Goal: Information Seeking & Learning: Learn about a topic

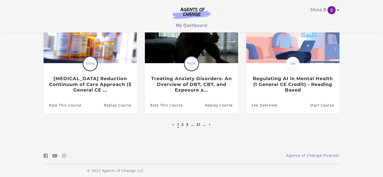
scroll to position [179, 0]
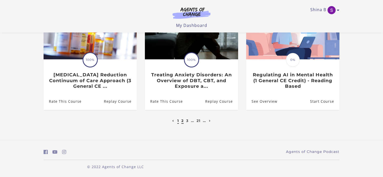
click at [182, 120] on link "2" at bounding box center [182, 120] width 2 height 5
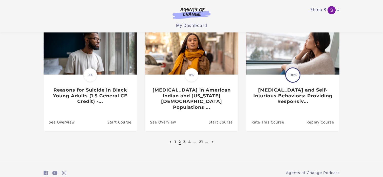
scroll to position [163, 0]
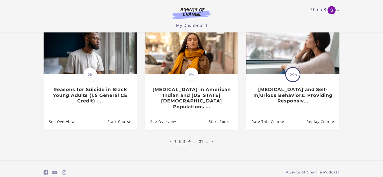
click at [185, 139] on link "3" at bounding box center [185, 141] width 2 height 5
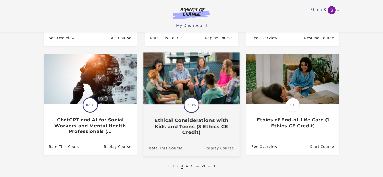
scroll to position [146, 0]
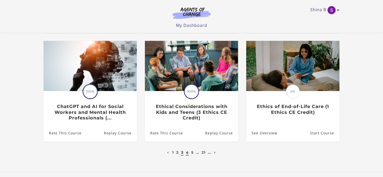
click at [188, 154] on link "4" at bounding box center [187, 152] width 3 height 5
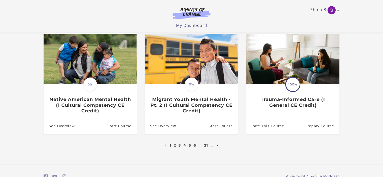
scroll to position [154, 0]
click at [190, 147] on link "5" at bounding box center [190, 145] width 2 height 5
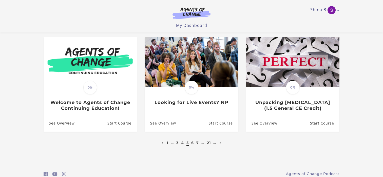
scroll to position [168, 0]
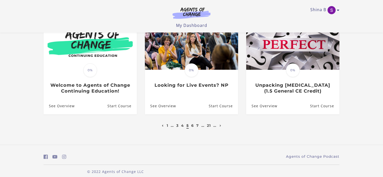
click at [162, 125] on icon "Previous page" at bounding box center [163, 126] width 2 height 2
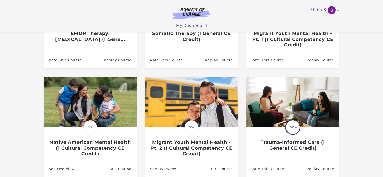
scroll to position [179, 0]
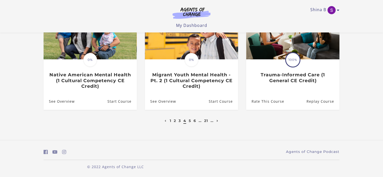
click at [218, 122] on icon "Next page" at bounding box center [218, 121] width 2 height 2
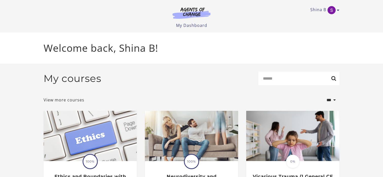
scroll to position [168, 0]
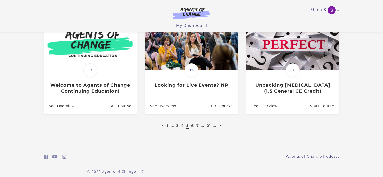
click at [221, 125] on icon "Next page" at bounding box center [221, 126] width 2 height 2
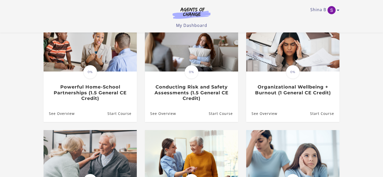
scroll to position [59, 0]
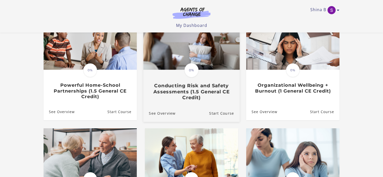
click at [224, 98] on h3 "Conducting Risk and Safety Assessments (1.5 General CE Credit)" at bounding box center [191, 92] width 85 height 18
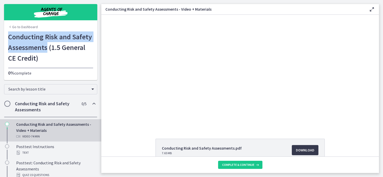
drag, startPoint x: 46, startPoint y: 50, endPoint x: 7, endPoint y: 36, distance: 41.4
click at [7, 36] on div "Go to Dashboard Conducting Risk and Safety Assessments (1.5 General CE Credit) …" at bounding box center [50, 55] width 93 height 49
copy h1 "Conducting Risk and Safety Assessments"
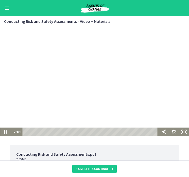
click at [124, 86] on div at bounding box center [94, 83] width 189 height 106
click at [175, 132] on icon "Show settings menu" at bounding box center [174, 132] width 6 height 6
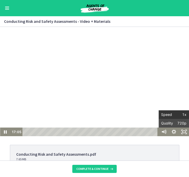
click at [174, 117] on span "1x" at bounding box center [180, 114] width 13 height 9
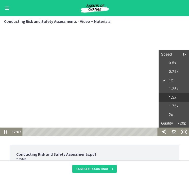
click at [172, 93] on label "1.5x" at bounding box center [173, 97] width 30 height 9
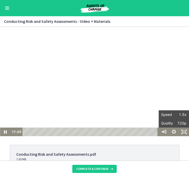
click at [167, 149] on li "Conducting Risk and Safety Assessments.pdf 7.65 MB Download Opens in a new wind…" at bounding box center [94, 163] width 169 height 37
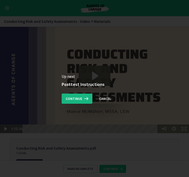
click at [77, 99] on span "Continue" at bounding box center [74, 99] width 16 height 6
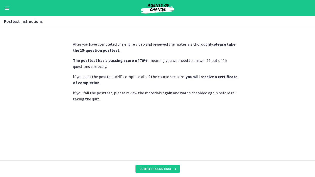
click at [169, 163] on footer "Complete & continue" at bounding box center [157, 168] width 315 height 16
click at [170, 165] on button "Complete & continue" at bounding box center [158, 169] width 44 height 8
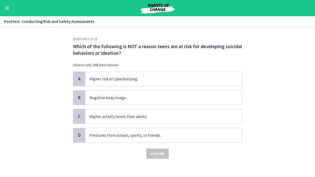
click at [111, 170] on div "Question 1 of 15 Which of the following is NOT a reason teens are at risk for d…" at bounding box center [157, 107] width 177 height 140
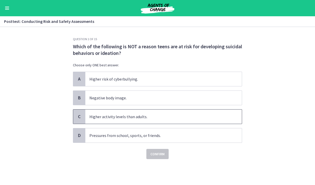
click at [141, 116] on p "Higher activity levels than adults." at bounding box center [158, 116] width 138 height 6
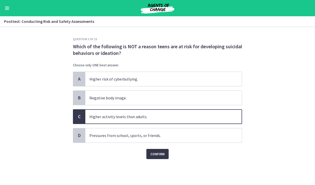
click at [151, 155] on span "Confirm" at bounding box center [158, 154] width 14 height 6
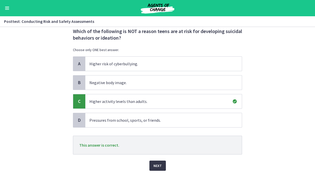
scroll to position [21, 0]
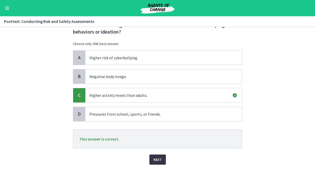
click at [158, 160] on span "Next" at bounding box center [158, 159] width 8 height 6
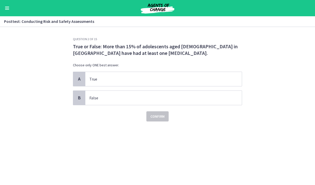
scroll to position [0, 0]
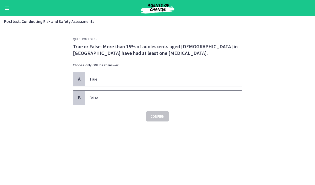
click at [183, 90] on div "A True B False" at bounding box center [157, 87] width 169 height 33
click at [151, 99] on p "False" at bounding box center [158, 98] width 138 height 6
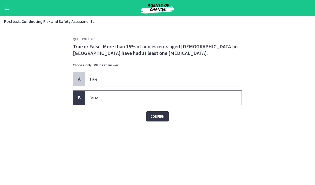
click at [155, 113] on span "Confirm" at bounding box center [158, 116] width 14 height 6
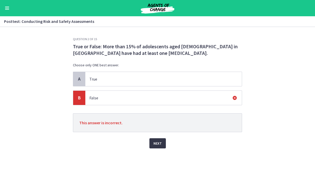
click at [160, 143] on span "Next" at bounding box center [158, 143] width 8 height 6
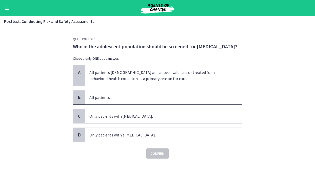
click at [142, 100] on span "All patients." at bounding box center [163, 97] width 157 height 14
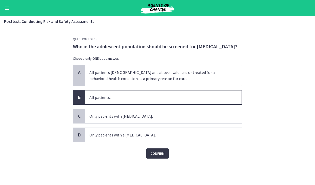
click at [158, 152] on span "Confirm" at bounding box center [158, 153] width 14 height 6
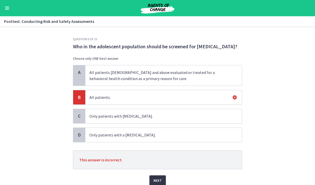
click at [157, 177] on span "Next" at bounding box center [158, 180] width 8 height 6
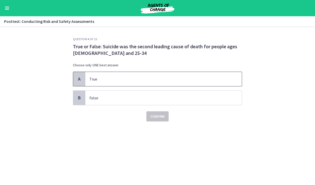
click at [172, 83] on span "True" at bounding box center [163, 79] width 157 height 14
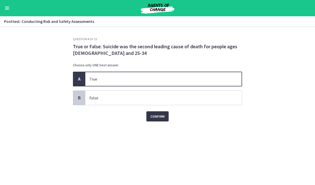
click at [164, 116] on span "Confirm" at bounding box center [158, 116] width 14 height 6
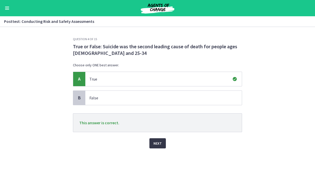
click at [160, 142] on span "Next" at bounding box center [158, 143] width 8 height 6
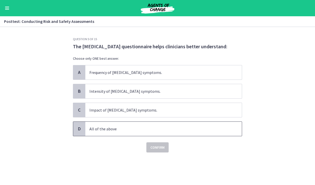
click at [143, 126] on p "All of the above" at bounding box center [158, 128] width 138 height 6
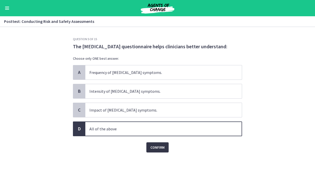
click at [159, 148] on span "Confirm" at bounding box center [158, 147] width 14 height 6
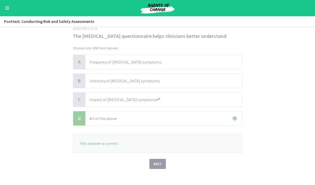
scroll to position [15, 0]
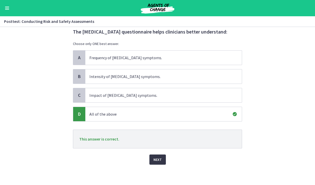
click at [161, 159] on span "Next" at bounding box center [158, 159] width 8 height 6
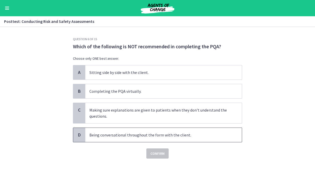
click at [172, 139] on span "Being conversational throughout the form with the client." at bounding box center [163, 134] width 157 height 14
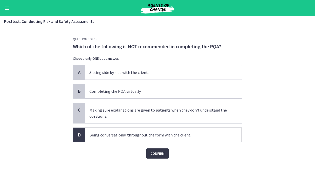
click at [159, 149] on button "Confirm" at bounding box center [158, 153] width 22 height 10
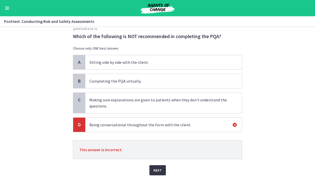
scroll to position [10, 0]
click at [158, 168] on span "Next" at bounding box center [158, 170] width 8 height 6
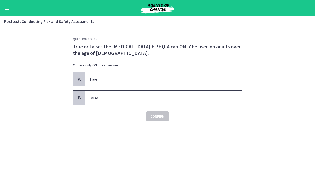
click at [180, 93] on span "False" at bounding box center [163, 97] width 157 height 14
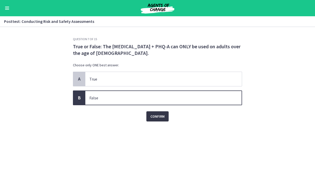
click at [164, 116] on span "Confirm" at bounding box center [158, 116] width 14 height 6
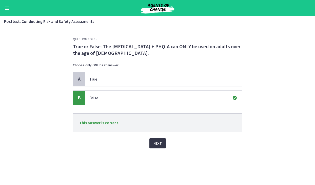
click at [159, 143] on span "Next" at bounding box center [158, 143] width 8 height 6
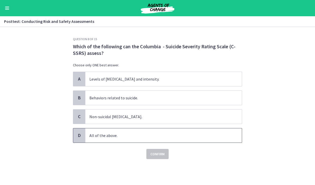
click at [149, 131] on span "All of the above." at bounding box center [163, 135] width 157 height 14
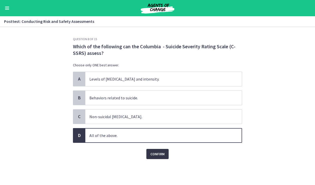
click at [156, 152] on span "Confirm" at bounding box center [158, 154] width 14 height 6
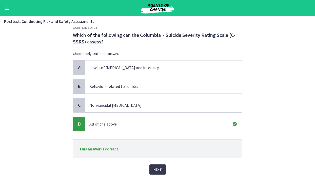
scroll to position [13, 0]
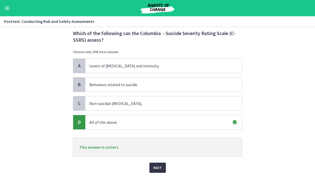
click at [159, 168] on span "Next" at bounding box center [158, 167] width 8 height 6
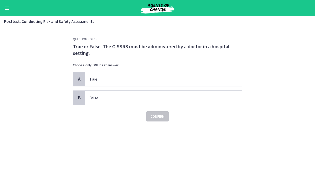
scroll to position [0, 0]
drag, startPoint x: 127, startPoint y: 45, endPoint x: 111, endPoint y: 45, distance: 15.7
click at [111, 45] on p "True or False: The C-SSRS must be administered by a doctor in a hospital settin…" at bounding box center [157, 49] width 169 height 13
click at [115, 46] on p "True or False: The C-SSRS must be administered by a doctor in a hospital settin…" at bounding box center [157, 49] width 169 height 13
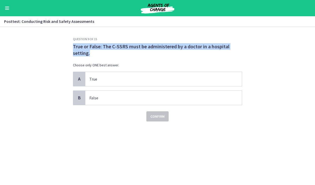
click at [115, 46] on p "True or False: The C-SSRS must be administered by a doctor in a hospital settin…" at bounding box center [157, 49] width 169 height 13
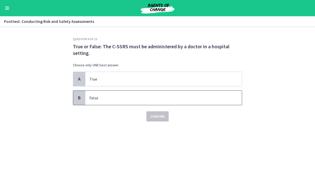
click at [107, 98] on p "False" at bounding box center [158, 98] width 138 height 6
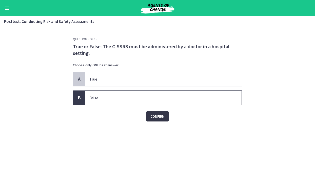
click at [155, 119] on span "Confirm" at bounding box center [158, 116] width 14 height 6
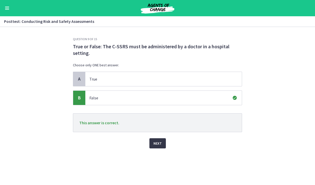
click at [162, 144] on button "Next" at bounding box center [158, 143] width 16 height 10
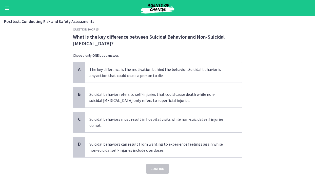
scroll to position [12, 0]
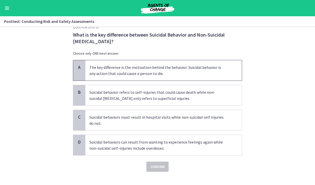
click at [124, 61] on span "The key difference is the motivation behind the behavior: Suicidal behavior is …" at bounding box center [163, 70] width 157 height 20
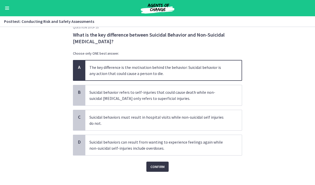
click at [158, 168] on span "Confirm" at bounding box center [158, 166] width 14 height 6
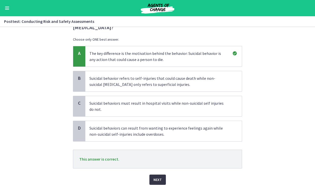
scroll to position [46, 0]
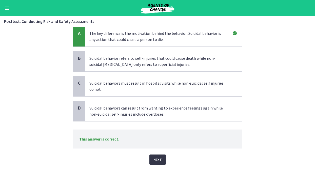
click at [156, 161] on span "Next" at bounding box center [158, 159] width 8 height 6
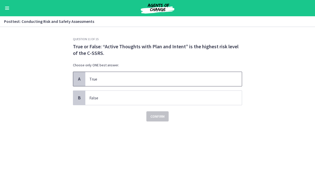
click at [146, 74] on span "True" at bounding box center [163, 79] width 157 height 14
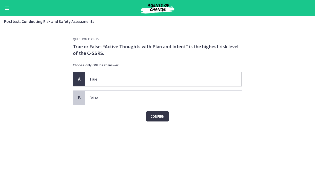
click at [161, 117] on span "Confirm" at bounding box center [158, 116] width 14 height 6
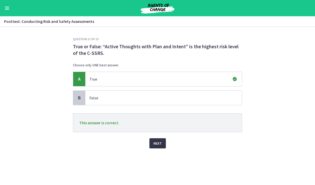
click at [162, 139] on button "Next" at bounding box center [158, 143] width 16 height 10
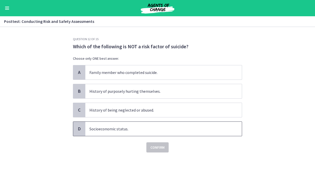
click at [107, 131] on p "Socioeconomic status." at bounding box center [158, 128] width 138 height 6
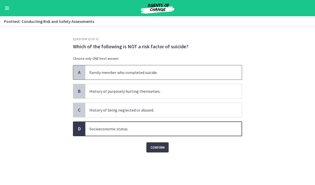
click at [126, 75] on p "Family member who completed suicide." at bounding box center [158, 72] width 138 height 6
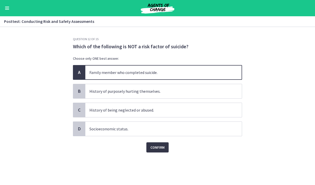
click at [155, 143] on button "Confirm" at bounding box center [158, 147] width 22 height 10
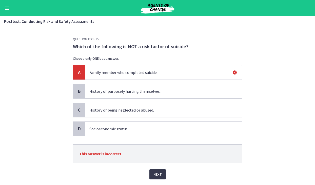
click at [135, 52] on div "Which of the following is NOT a risk factor of suicide? Choose only ONE best an…" at bounding box center [157, 54] width 169 height 22
click at [133, 47] on p "Which of the following is NOT a risk factor of suicide?" at bounding box center [157, 46] width 169 height 7
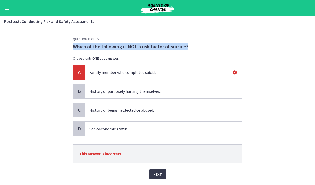
click at [133, 47] on p "Which of the following is NOT a risk factor of suicide?" at bounding box center [157, 46] width 169 height 7
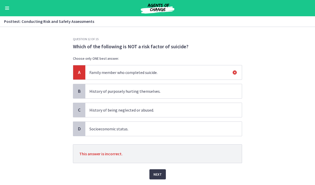
click at [152, 89] on p "History of purposely hurting themselves." at bounding box center [158, 91] width 138 height 6
click at [155, 88] on span "History of purposely hurting themselves." at bounding box center [163, 91] width 157 height 14
click at [155, 88] on p "History of purposely hurting themselves." at bounding box center [158, 91] width 138 height 6
click at [155, 170] on button "Next" at bounding box center [158, 174] width 16 height 10
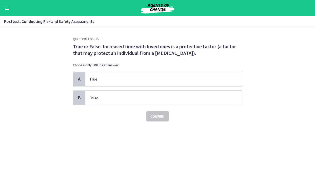
click at [142, 76] on p "True" at bounding box center [158, 79] width 138 height 6
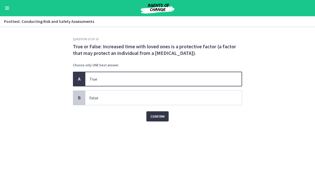
click at [154, 114] on span "Confirm" at bounding box center [158, 116] width 14 height 6
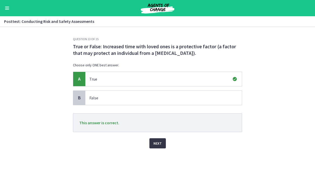
click at [160, 141] on span "Next" at bounding box center [158, 143] width 8 height 6
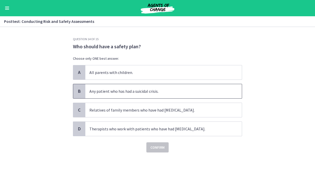
click at [159, 87] on span "Any patient who has had a suicidal crisis." at bounding box center [163, 91] width 157 height 14
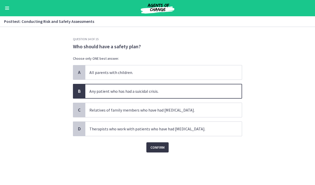
click at [158, 149] on span "Confirm" at bounding box center [158, 147] width 14 height 6
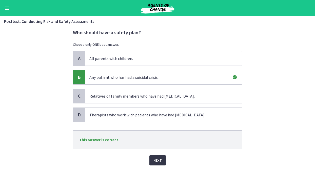
scroll to position [15, 0]
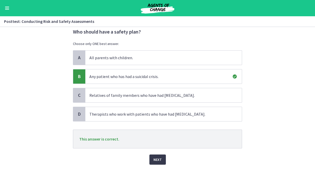
click at [158, 149] on div "Next" at bounding box center [157, 156] width 169 height 16
click at [158, 158] on span "Next" at bounding box center [158, 159] width 8 height 6
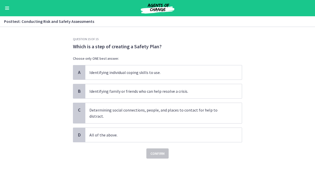
scroll to position [0, 0]
click at [151, 136] on div "D All of the above." at bounding box center [157, 134] width 169 height 15
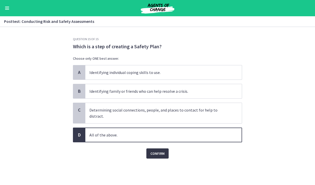
click at [158, 150] on span "Confirm" at bounding box center [158, 153] width 14 height 6
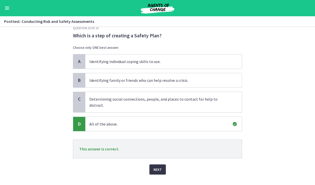
scroll to position [15, 0]
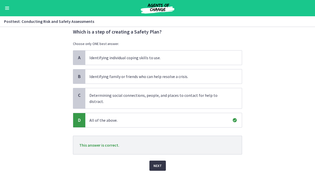
click at [158, 162] on span "Next" at bounding box center [158, 165] width 8 height 6
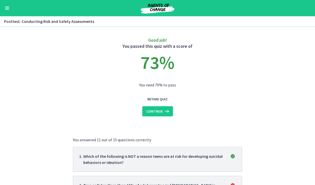
click at [155, 111] on span "Continue" at bounding box center [155, 111] width 16 height 6
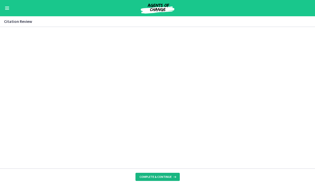
click at [144, 176] on span "Complete & continue" at bounding box center [156, 176] width 32 height 4
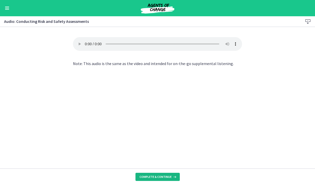
click at [158, 177] on button "Complete & continue" at bounding box center [158, 176] width 44 height 8
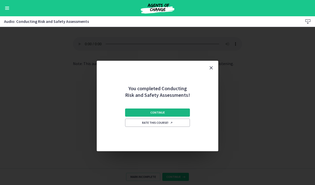
click at [138, 110] on button "Continue" at bounding box center [157, 112] width 65 height 8
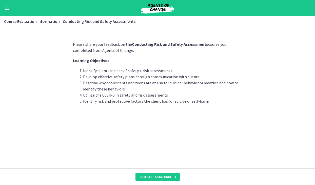
click at [150, 177] on footer "Complete & continue" at bounding box center [157, 176] width 315 height 16
click at [148, 177] on span "Complete & continue" at bounding box center [156, 176] width 32 height 4
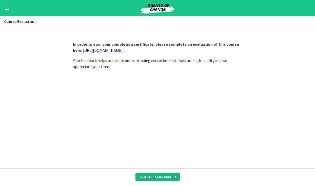
click at [149, 177] on span "Complete & continue" at bounding box center [156, 176] width 32 height 4
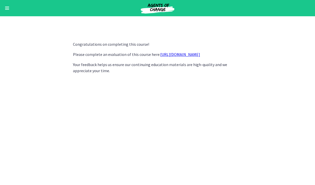
click at [8, 7] on span "Enable menu" at bounding box center [7, 7] width 4 height 1
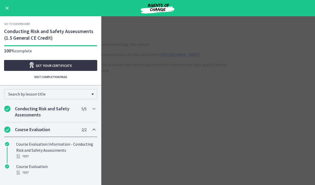
click at [51, 64] on span "Get your certificate" at bounding box center [54, 65] width 36 height 6
click at [12, 9] on div "Go to Dashboard" at bounding box center [157, 8] width 315 height 16
click at [7, 9] on button "Enable menu" at bounding box center [7, 8] width 6 height 6
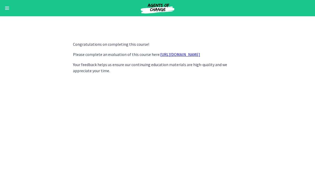
click at [7, 9] on button "Enable menu" at bounding box center [7, 8] width 6 height 6
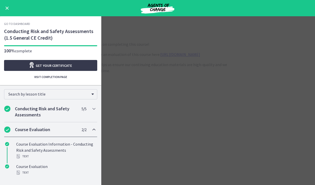
click at [12, 23] on link "Go to Dashboard" at bounding box center [17, 24] width 26 height 4
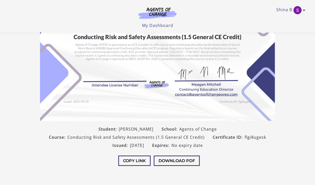
scroll to position [99, 0]
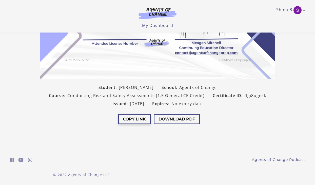
click at [136, 119] on button "Copy Link" at bounding box center [134, 119] width 32 height 10
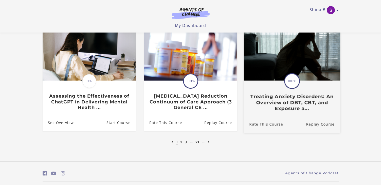
scroll to position [171, 0]
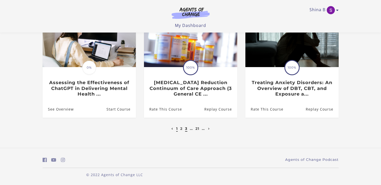
click at [186, 128] on link "3" at bounding box center [186, 128] width 2 height 5
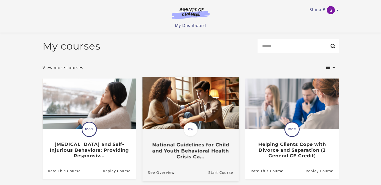
scroll to position [171, 0]
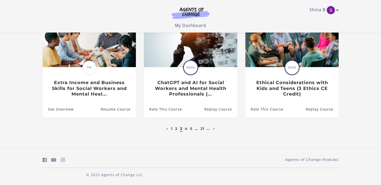
click at [195, 129] on li "…" at bounding box center [196, 128] width 4 height 6
click at [196, 129] on link "…" at bounding box center [196, 128] width 3 height 5
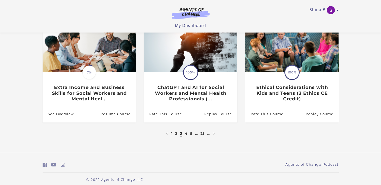
scroll to position [171, 0]
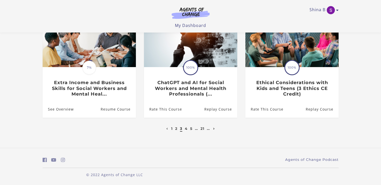
click at [214, 129] on icon "Next page" at bounding box center [214, 128] width 2 height 2
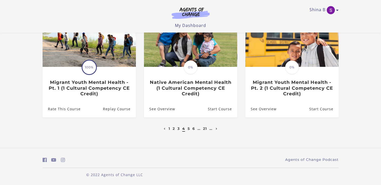
scroll to position [171, 0]
click at [193, 129] on link "6" at bounding box center [193, 128] width 3 height 5
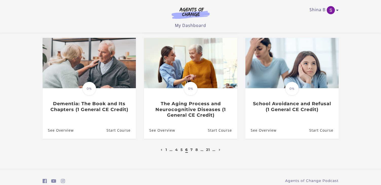
scroll to position [156, 0]
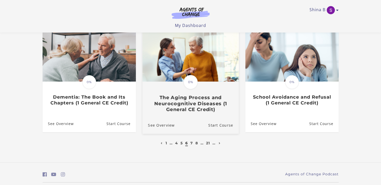
click at [197, 116] on link "Translation missing: en.liquid.partials.dashboard_course_card.progress_descript…" at bounding box center [190, 72] width 96 height 87
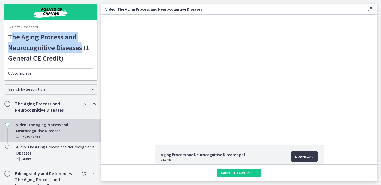
drag, startPoint x: 83, startPoint y: 48, endPoint x: 13, endPoint y: 34, distance: 71.1
click at [13, 34] on h1 "The Aging Process and Neurocognitive Diseases (1 General CE Credit)" at bounding box center [50, 47] width 85 height 32
click at [17, 26] on link "Go to Dashboard" at bounding box center [23, 26] width 30 height 5
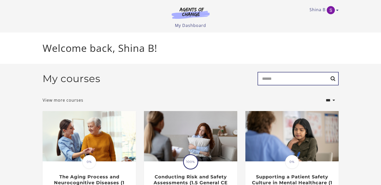
click at [274, 77] on input "Search" at bounding box center [298, 78] width 81 height 13
type input "***"
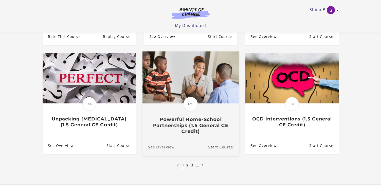
scroll to position [156, 0]
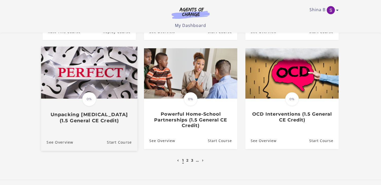
click at [102, 112] on h3 "Unpacking [MEDICAL_DATA] (1.5 General CE Credit)" at bounding box center [88, 118] width 85 height 12
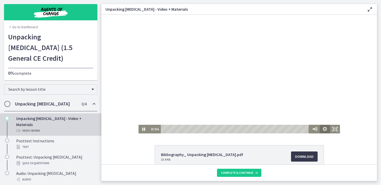
click at [325, 129] on icon "Show settings menu" at bounding box center [325, 128] width 10 height 9
click at [301, 138] on div "Bibliography_ Unpacking Perfectionism.pdf 33.4 KB Download Opens in a new windo…" at bounding box center [239, 89] width 276 height 149
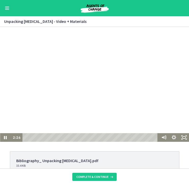
click at [29, 138] on div "Playbar" at bounding box center [91, 137] width 132 height 9
click at [33, 138] on div "Playbar" at bounding box center [91, 137] width 132 height 9
click at [34, 138] on div "Playbar" at bounding box center [33, 137] width 3 height 3
click at [34, 138] on div "Playbar" at bounding box center [34, 137] width 3 height 3
click at [132, 102] on div at bounding box center [94, 86] width 189 height 111
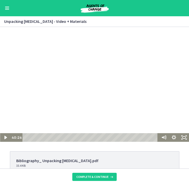
click at [134, 108] on div at bounding box center [94, 86] width 189 height 111
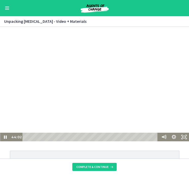
click at [127, 148] on div "Bibliography_ Unpacking Perfectionism.pdf 33.4 KB Download Opens in a new windo…" at bounding box center [94, 93] width 189 height 132
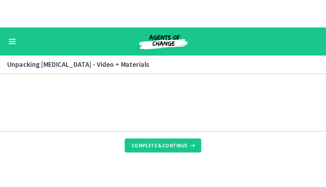
scroll to position [51, 0]
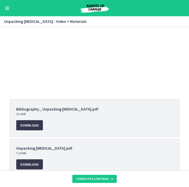
click at [188, 91] on div "Click for sound @keyframes VOLUME_SMALL_WAVE_FLASH { 0% { opacity: 0; } 33% { o…" at bounding box center [94, 34] width 189 height 118
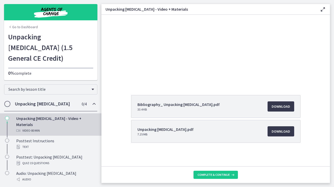
scroll to position [51, 0]
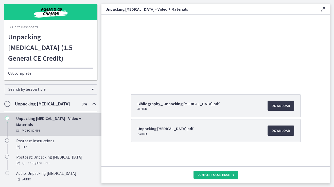
click at [230, 174] on icon at bounding box center [232, 174] width 5 height 4
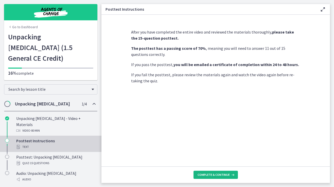
click at [230, 174] on icon at bounding box center [232, 174] width 5 height 4
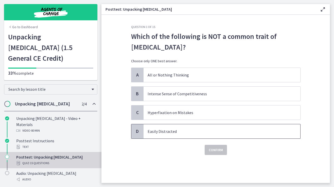
click at [209, 130] on p "Easily Distracted" at bounding box center [217, 131] width 138 height 6
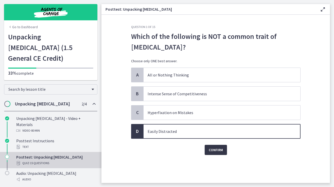
click at [217, 151] on span "Confirm" at bounding box center [216, 150] width 14 height 6
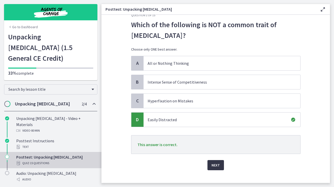
scroll to position [19, 0]
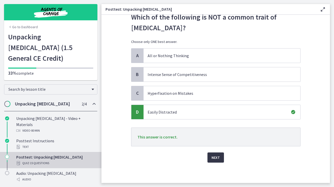
click at [219, 158] on span "Next" at bounding box center [215, 157] width 8 height 6
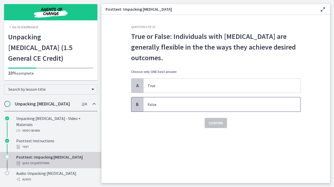
click at [230, 102] on p "False" at bounding box center [217, 104] width 138 height 6
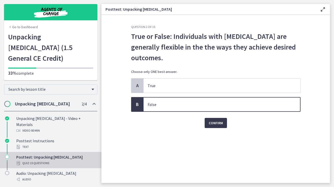
click at [223, 116] on div "Confirm" at bounding box center [215, 120] width 169 height 16
click at [223, 121] on button "Confirm" at bounding box center [216, 123] width 22 height 10
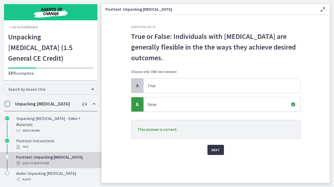
click at [216, 153] on button "Next" at bounding box center [215, 149] width 16 height 10
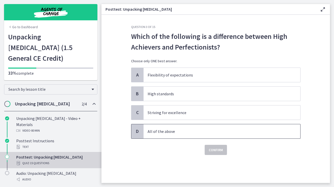
click at [188, 133] on p "All of the above" at bounding box center [217, 131] width 138 height 6
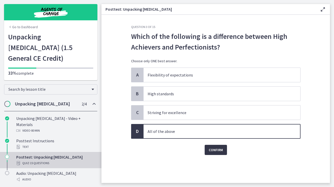
click at [219, 151] on span "Confirm" at bounding box center [216, 150] width 14 height 6
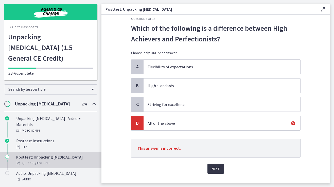
scroll to position [12, 0]
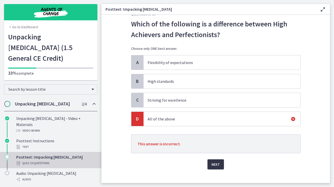
click at [218, 164] on span "Next" at bounding box center [215, 164] width 8 height 6
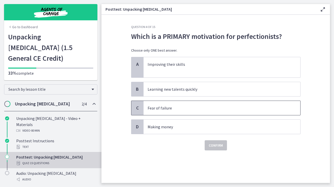
click at [196, 109] on p "Fear of failure" at bounding box center [217, 108] width 138 height 6
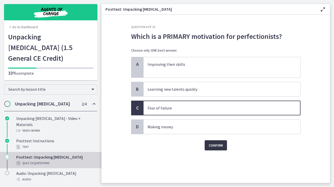
click at [220, 143] on span "Confirm" at bounding box center [216, 145] width 14 height 6
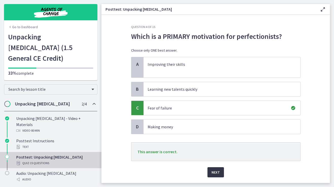
scroll to position [15, 0]
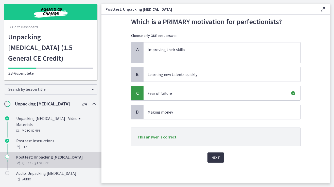
click at [217, 158] on span "Next" at bounding box center [215, 157] width 8 height 6
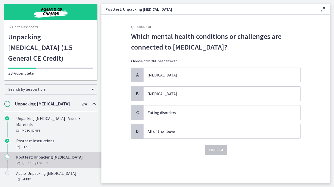
scroll to position [0, 0]
click at [193, 132] on p "All of the above" at bounding box center [217, 131] width 138 height 6
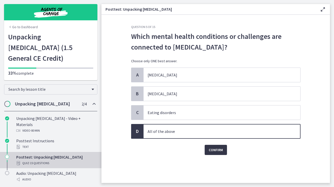
click at [210, 152] on span "Confirm" at bounding box center [216, 150] width 14 height 6
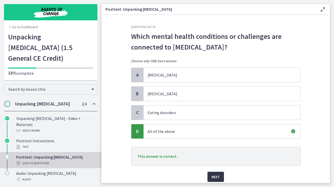
click at [217, 176] on span "Next" at bounding box center [215, 176] width 8 height 6
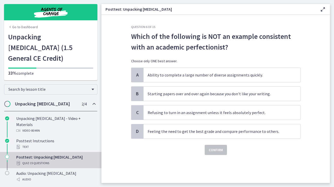
click at [224, 46] on p "Which of the following is NOT an example consistent with an academic perfection…" at bounding box center [215, 41] width 169 height 21
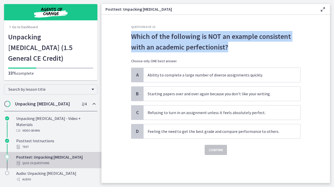
click at [224, 46] on p "Which of the following is NOT an example consistent with an academic perfection…" at bounding box center [215, 41] width 169 height 21
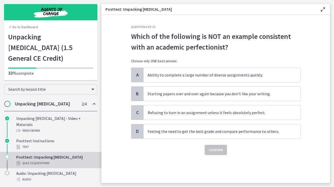
click at [149, 49] on p "Which of the following is NOT an example consistent with an academic perfection…" at bounding box center [215, 41] width 169 height 21
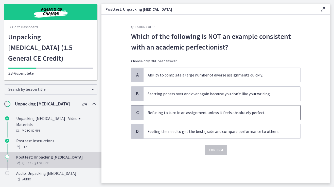
click at [176, 114] on p "Refusing to turn in an assignment unless it feels absolutely perfect." at bounding box center [217, 112] width 138 height 6
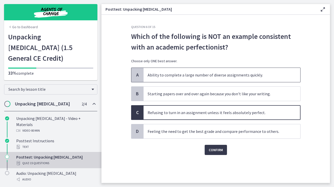
click at [180, 75] on p "Ability to complete a large number of diverse assignments quickly." at bounding box center [217, 75] width 138 height 6
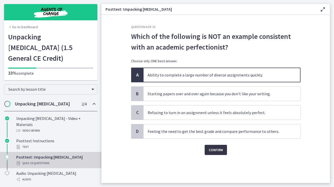
click at [214, 147] on span "Confirm" at bounding box center [216, 150] width 14 height 6
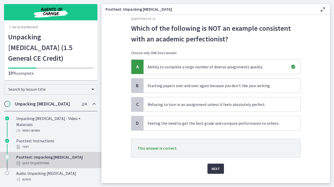
scroll to position [19, 0]
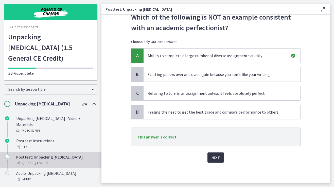
click at [213, 155] on span "Next" at bounding box center [215, 157] width 8 height 6
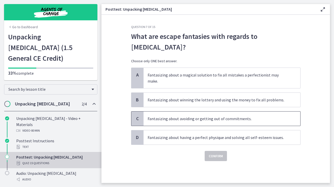
click at [187, 111] on span "Fantasizing about avoiding or getting out of commitments." at bounding box center [221, 118] width 157 height 14
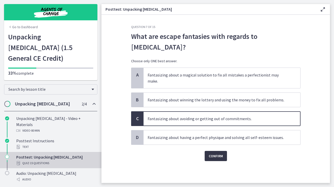
click at [218, 153] on span "Confirm" at bounding box center [216, 156] width 14 height 6
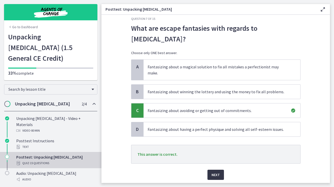
scroll to position [19, 0]
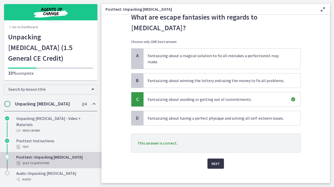
click at [219, 160] on span "Next" at bounding box center [215, 163] width 8 height 6
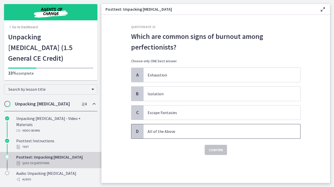
click at [214, 132] on p "All of the Above" at bounding box center [217, 131] width 138 height 6
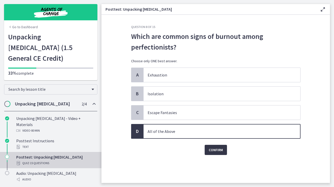
click at [215, 151] on span "Confirm" at bounding box center [216, 150] width 14 height 6
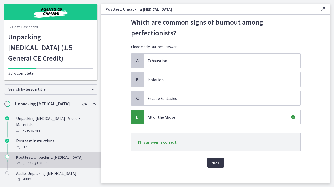
scroll to position [19, 0]
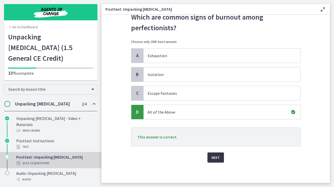
click at [216, 154] on button "Next" at bounding box center [215, 157] width 16 height 10
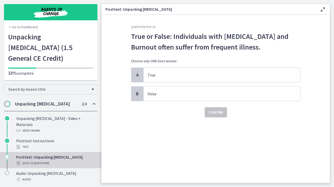
scroll to position [0, 0]
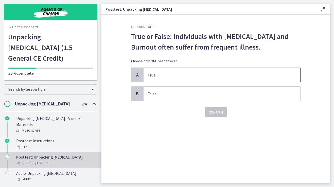
click at [232, 75] on p "True" at bounding box center [217, 75] width 138 height 6
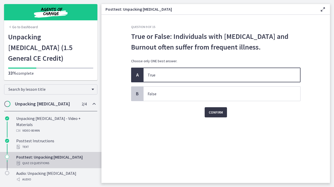
click at [222, 110] on span "Confirm" at bounding box center [216, 112] width 14 height 6
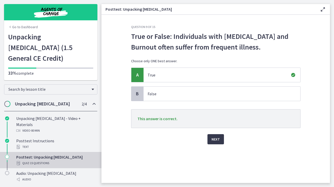
click at [216, 133] on div "Next" at bounding box center [215, 136] width 169 height 16
click at [217, 138] on span "Next" at bounding box center [215, 139] width 8 height 6
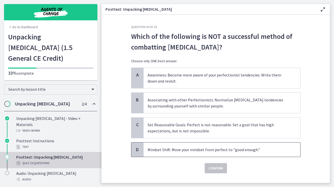
click at [213, 145] on span "Mindset Shift: Move your mindset from perfect to "good enough."" at bounding box center [221, 149] width 157 height 14
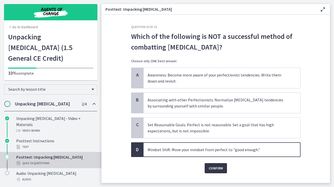
click at [213, 166] on span "Confirm" at bounding box center [216, 168] width 14 height 6
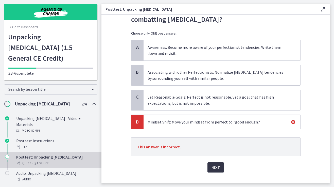
scroll to position [32, 0]
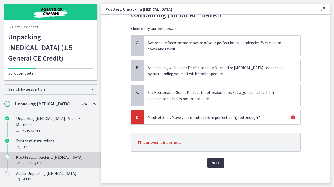
click at [215, 164] on span "Next" at bounding box center [215, 162] width 8 height 6
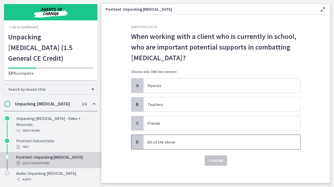
click at [217, 141] on p "All of the above" at bounding box center [217, 142] width 138 height 6
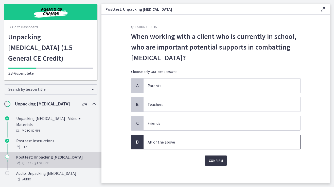
click at [216, 158] on span "Confirm" at bounding box center [216, 160] width 14 height 6
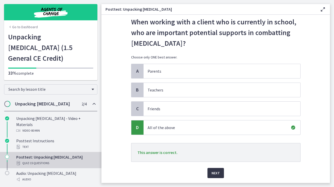
scroll to position [24, 0]
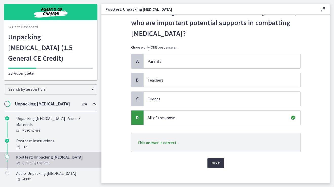
click at [216, 161] on span "Next" at bounding box center [215, 163] width 8 height 6
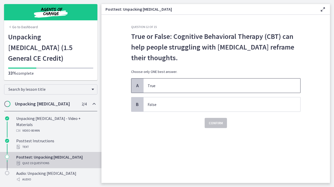
click at [222, 84] on p "True" at bounding box center [217, 85] width 138 height 6
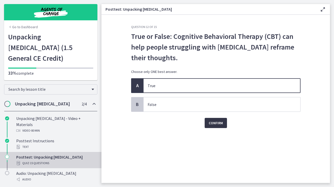
click at [219, 125] on span "Confirm" at bounding box center [216, 123] width 14 height 6
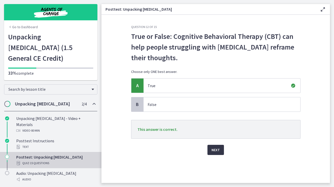
click at [215, 149] on span "Next" at bounding box center [215, 150] width 8 height 6
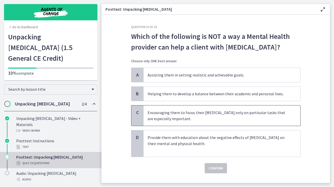
click at [198, 119] on p "Encouraging them to focus their perfectionism only on particular tasks that are…" at bounding box center [217, 115] width 138 height 12
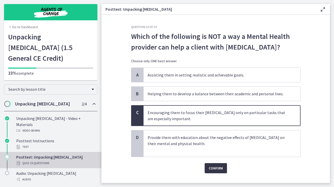
click at [213, 167] on span "Confirm" at bounding box center [216, 168] width 14 height 6
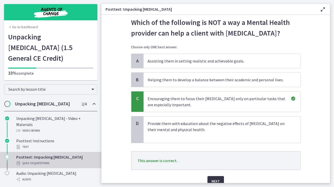
scroll to position [23, 0]
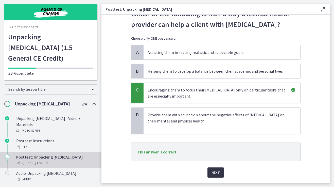
click at [217, 171] on span "Next" at bounding box center [215, 172] width 8 height 6
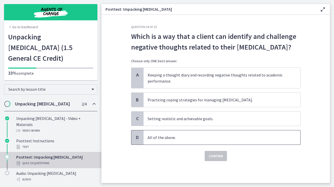
click at [224, 142] on span "All of the above." at bounding box center [221, 137] width 157 height 14
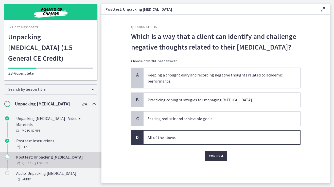
click at [218, 152] on button "Confirm" at bounding box center [216, 156] width 22 height 10
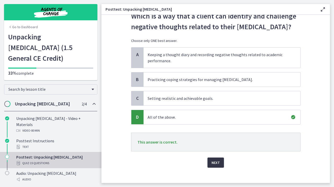
scroll to position [25, 0]
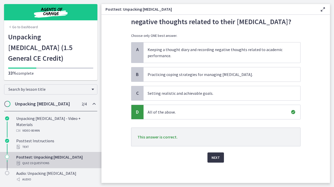
click at [216, 160] on button "Next" at bounding box center [215, 157] width 16 height 10
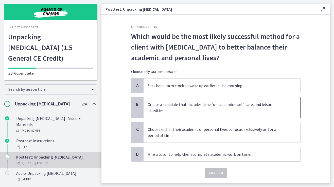
click at [231, 103] on p "Create a schedule that includes time for academics, self-care, and leisure acti…" at bounding box center [217, 107] width 138 height 12
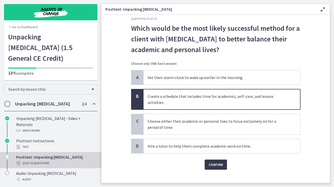
scroll to position [12, 0]
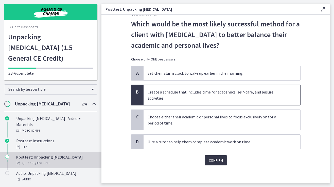
click at [213, 162] on span "Confirm" at bounding box center [216, 160] width 14 height 6
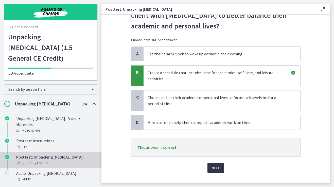
scroll to position [37, 0]
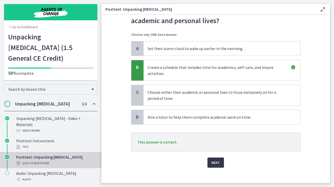
click at [215, 164] on span "Next" at bounding box center [215, 162] width 8 height 6
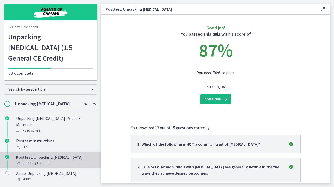
click at [209, 99] on span "Continue" at bounding box center [212, 99] width 16 height 6
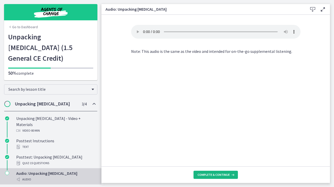
click at [217, 171] on button "Complete & continue" at bounding box center [215, 174] width 44 height 8
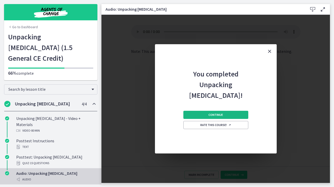
click at [201, 118] on button "Continue" at bounding box center [215, 115] width 65 height 8
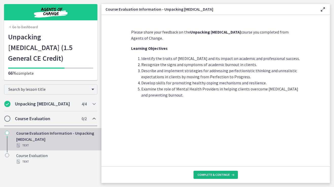
click at [208, 173] on span "Complete & continue" at bounding box center [213, 174] width 32 height 4
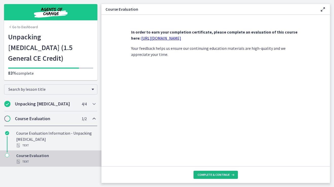
click at [208, 173] on span "Complete & continue" at bounding box center [213, 174] width 32 height 4
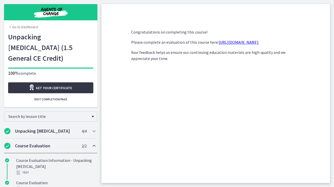
click at [73, 82] on link "Get your certificate" at bounding box center [50, 87] width 85 height 11
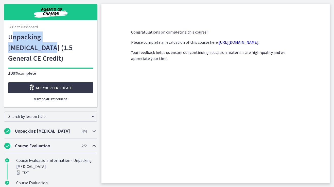
drag, startPoint x: 84, startPoint y: 37, endPoint x: 11, endPoint y: 35, distance: 73.3
click at [11, 35] on h1 "Unpacking Perfectionism (1.5 General CE Credit)" at bounding box center [50, 47] width 85 height 32
drag, startPoint x: 7, startPoint y: 35, endPoint x: 86, endPoint y: 36, distance: 78.6
click at [86, 36] on div "Go to Dashboard Unpacking Perfectionism (1.5 General CE Credit) 100% complete G…" at bounding box center [50, 69] width 93 height 76
copy h1 "Unpacking Perfectionism"
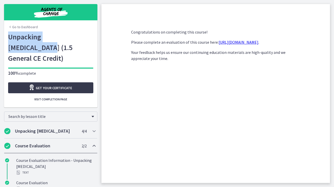
click at [24, 24] on link "Go to Dashboard" at bounding box center [23, 26] width 30 height 5
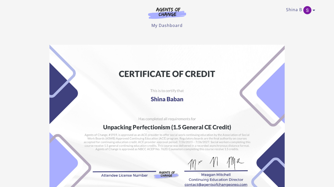
scroll to position [97, 0]
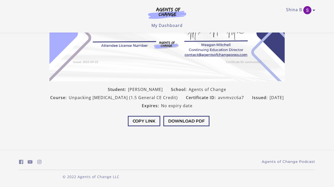
click at [148, 114] on div "Copy Link Download PDF" at bounding box center [166, 121] width 243 height 24
click at [148, 116] on button "Copy Link" at bounding box center [144, 121] width 32 height 10
click at [181, 120] on button "Download PDF" at bounding box center [183, 121] width 46 height 10
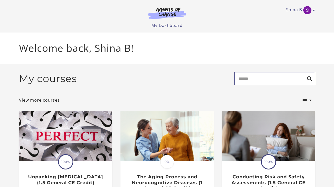
click at [275, 79] on input "Search" at bounding box center [274, 78] width 81 height 13
type input "***"
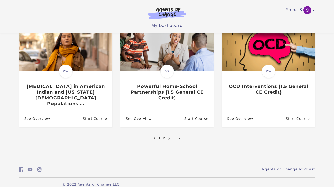
scroll to position [181, 0]
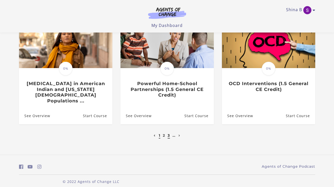
click at [169, 133] on link "3" at bounding box center [169, 135] width 2 height 5
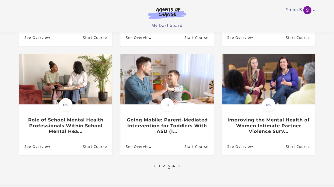
scroll to position [146, 0]
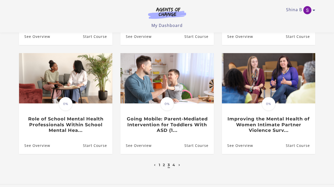
click at [180, 167] on link "Next page" at bounding box center [179, 164] width 4 height 5
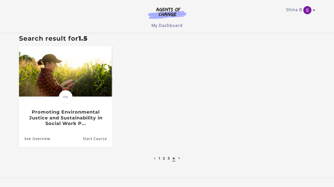
scroll to position [45, 0]
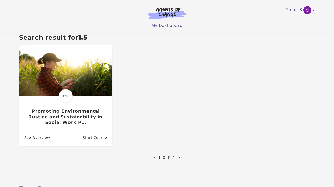
click at [159, 158] on link "1" at bounding box center [160, 157] width 2 height 5
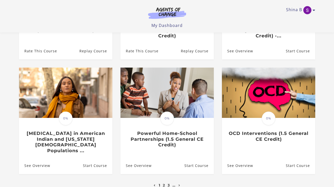
scroll to position [132, 0]
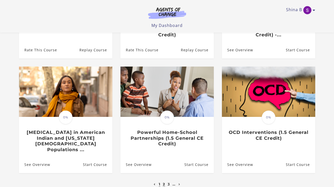
click at [163, 181] on link "2" at bounding box center [164, 183] width 2 height 5
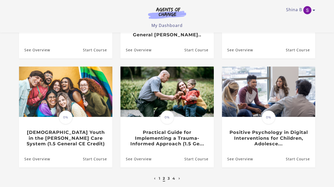
scroll to position [133, 0]
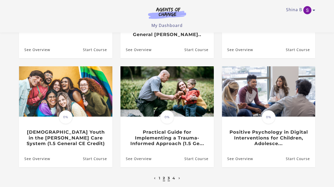
click at [169, 179] on link "3" at bounding box center [169, 177] width 2 height 5
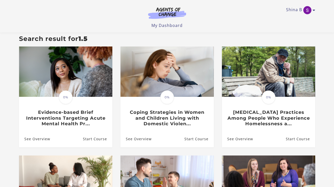
scroll to position [55, 0]
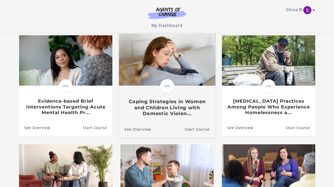
click at [180, 70] on img at bounding box center [167, 60] width 96 height 52
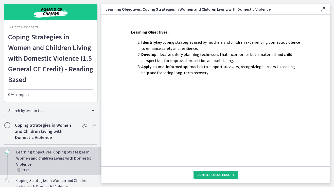
click at [218, 175] on span "Complete & continue" at bounding box center [213, 174] width 32 height 4
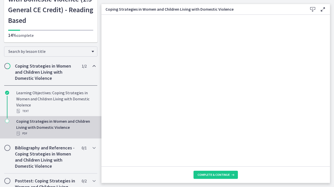
scroll to position [87, 0]
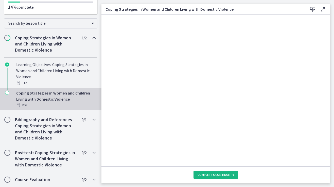
click at [210, 172] on span "Complete & continue" at bounding box center [213, 174] width 32 height 4
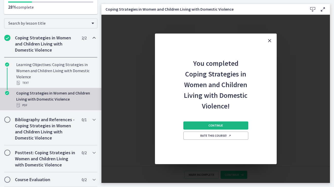
click at [199, 127] on button "Continue" at bounding box center [215, 125] width 65 height 8
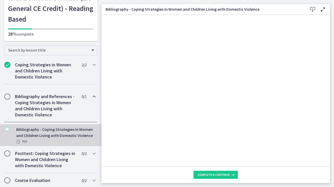
scroll to position [59, 0]
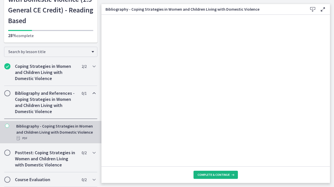
click at [211, 174] on span "Complete & continue" at bounding box center [213, 174] width 32 height 4
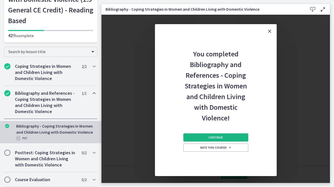
click at [204, 134] on button "Continue" at bounding box center [215, 137] width 65 height 8
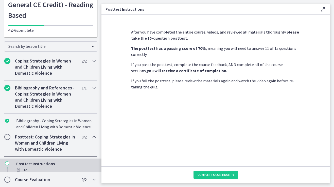
scroll to position [75, 0]
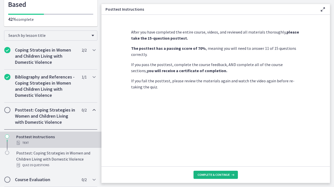
click at [214, 172] on button "Complete & continue" at bounding box center [215, 174] width 44 height 8
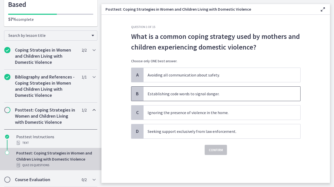
click at [158, 99] on span "Establishing code words to signal danger." at bounding box center [221, 93] width 157 height 14
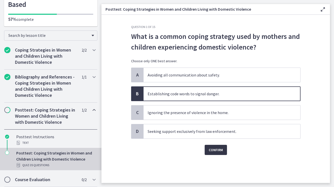
click at [219, 152] on span "Confirm" at bounding box center [216, 150] width 14 height 6
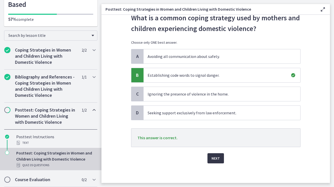
scroll to position [19, 0]
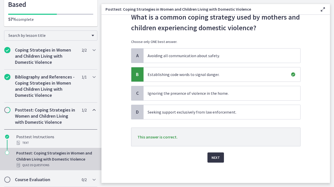
click at [218, 155] on span "Next" at bounding box center [215, 157] width 8 height 6
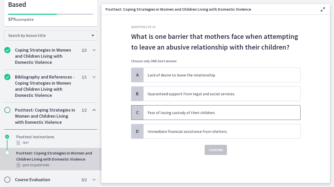
click at [205, 115] on span "Fear of losing custody of their children." at bounding box center [221, 112] width 157 height 14
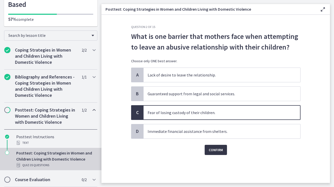
click at [212, 146] on button "Confirm" at bounding box center [216, 149] width 22 height 10
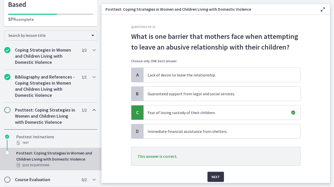
click at [217, 175] on span "Next" at bounding box center [215, 176] width 8 height 6
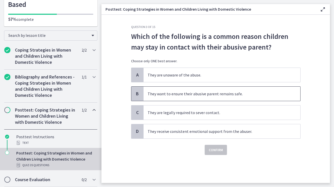
click at [233, 91] on span "They want to ensure their abusive parent remains safe." at bounding box center [221, 93] width 157 height 14
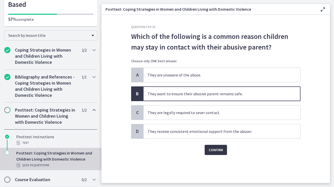
click at [220, 148] on span "Confirm" at bounding box center [216, 150] width 14 height 6
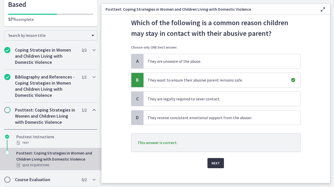
scroll to position [14, 0]
click at [217, 161] on span "Next" at bounding box center [215, 162] width 8 height 6
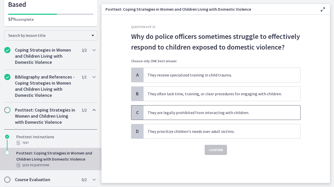
click at [227, 119] on span "They are legally prohibited from interacting with children." at bounding box center [221, 112] width 157 height 14
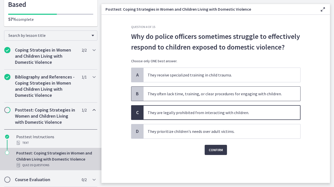
click at [213, 92] on span "They often lack time, training, or clear procedures for engaging with children." at bounding box center [221, 93] width 157 height 14
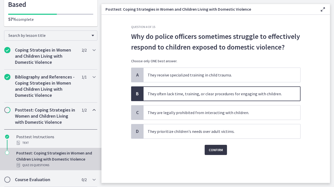
click at [210, 150] on span "Confirm" at bounding box center [216, 150] width 14 height 6
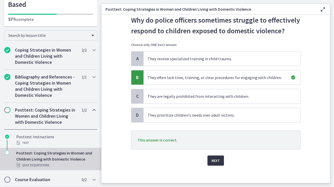
scroll to position [19, 0]
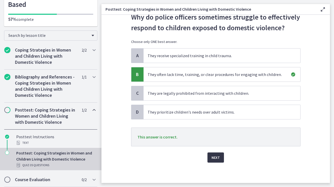
click at [216, 156] on span "Next" at bounding box center [215, 157] width 8 height 6
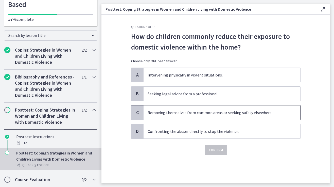
click at [209, 108] on span "Removing themselves from common areas or seeking safety elsewhere." at bounding box center [221, 112] width 157 height 14
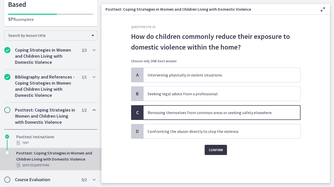
click at [213, 152] on span "Confirm" at bounding box center [216, 150] width 14 height 6
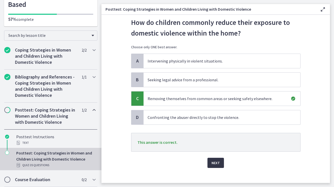
scroll to position [19, 0]
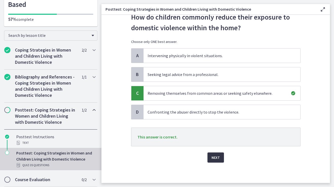
click at [215, 158] on span "Next" at bounding box center [215, 157] width 8 height 6
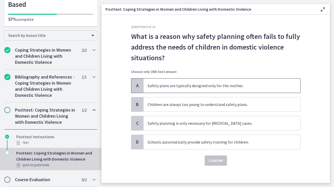
click at [222, 91] on span "Safety plans are typically designed only for the mother." at bounding box center [221, 85] width 157 height 14
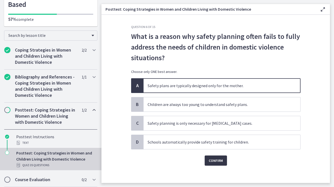
click at [212, 161] on span "Confirm" at bounding box center [216, 160] width 14 height 6
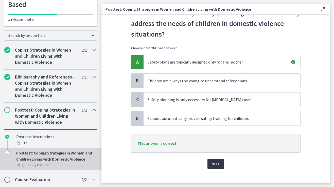
scroll to position [25, 0]
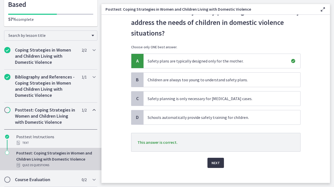
click at [213, 164] on span "Next" at bounding box center [215, 162] width 8 height 6
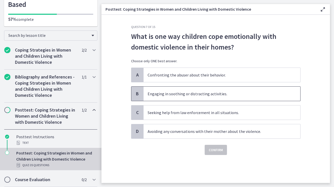
click at [197, 89] on span "Engaging in soothing or distracting activities." at bounding box center [221, 93] width 157 height 14
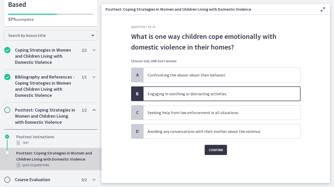
click at [211, 150] on span "Confirm" at bounding box center [216, 150] width 14 height 6
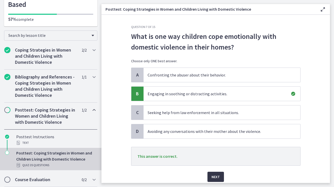
click at [215, 174] on span "Next" at bounding box center [215, 176] width 8 height 6
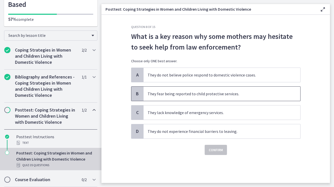
click at [195, 97] on span "They fear being reported to child protective services." at bounding box center [221, 93] width 157 height 14
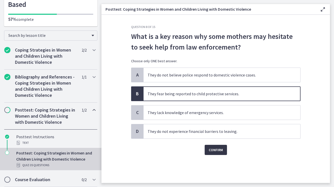
click at [214, 149] on span "Confirm" at bounding box center [216, 150] width 14 height 6
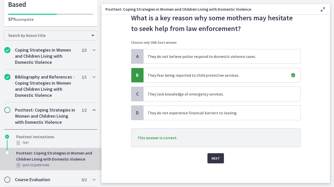
scroll to position [19, 0]
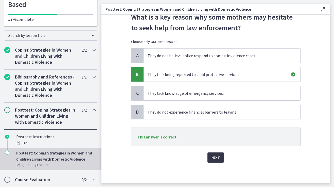
click at [216, 157] on span "Next" at bounding box center [215, 157] width 8 height 6
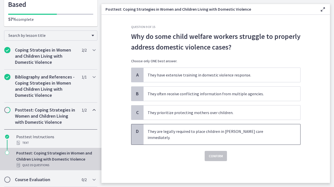
click at [169, 129] on span "They are legally required to place children in foster care immediately." at bounding box center [221, 134] width 157 height 20
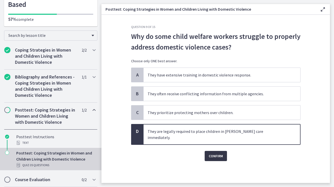
click at [211, 153] on span "Confirm" at bounding box center [216, 156] width 14 height 6
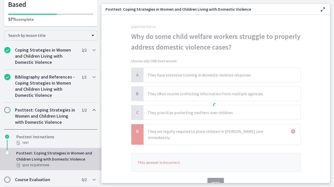
scroll to position [19, 0]
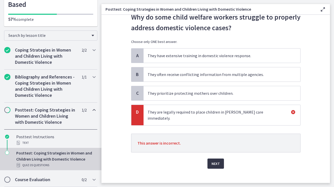
click at [213, 160] on span "Next" at bounding box center [215, 163] width 8 height 6
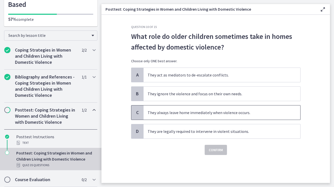
click at [218, 109] on span "They always leave home immediately when violence occurs." at bounding box center [221, 112] width 157 height 14
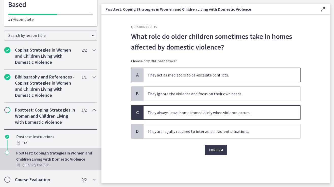
click at [196, 79] on span "They act as mediators to de-escalate conflicts." at bounding box center [221, 75] width 157 height 14
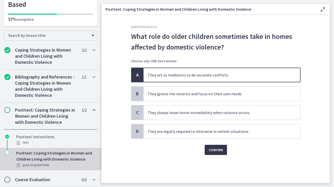
click at [213, 147] on span "Confirm" at bounding box center [216, 150] width 14 height 6
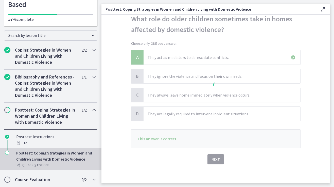
scroll to position [19, 0]
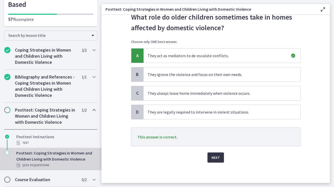
click at [216, 154] on span "Next" at bounding box center [215, 157] width 8 height 6
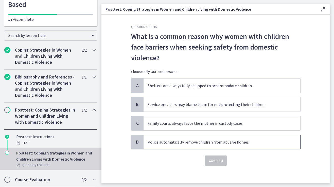
click at [183, 146] on span "Police automatically remove children from abusive homes." at bounding box center [221, 142] width 157 height 14
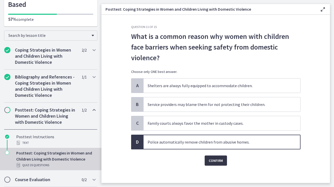
click at [214, 161] on span "Confirm" at bounding box center [216, 160] width 14 height 6
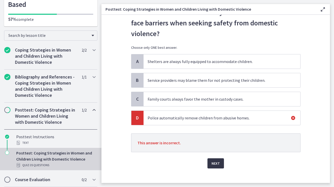
scroll to position [22, 0]
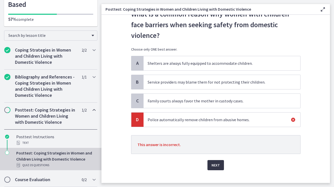
click at [215, 168] on span "Next" at bounding box center [215, 165] width 8 height 6
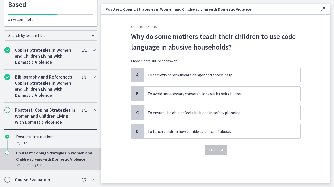
scroll to position [0, 0]
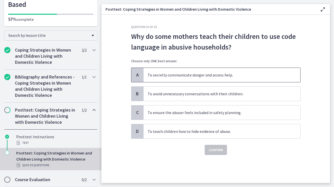
click at [236, 80] on span "To secretly communicate danger and access help." at bounding box center [221, 75] width 157 height 14
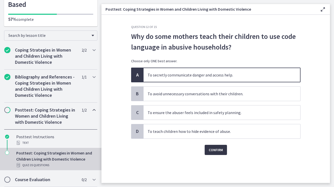
click at [219, 154] on button "Confirm" at bounding box center [216, 149] width 22 height 10
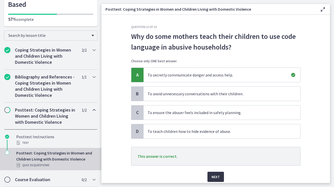
scroll to position [19, 0]
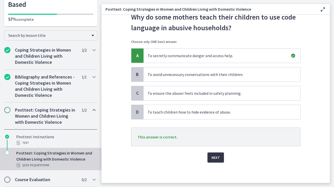
click at [220, 156] on button "Next" at bounding box center [215, 157] width 16 height 10
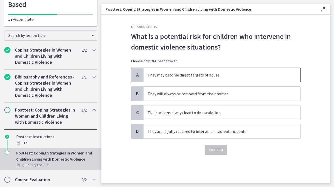
click at [226, 81] on span "They may become direct targets of abuse." at bounding box center [221, 75] width 157 height 14
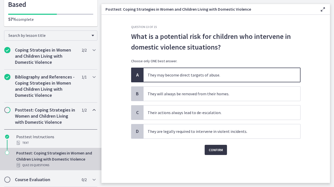
click at [217, 147] on span "Confirm" at bounding box center [216, 150] width 14 height 6
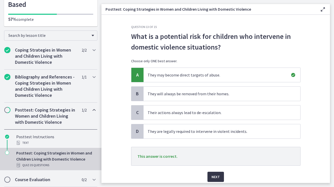
click at [215, 178] on span "Next" at bounding box center [215, 176] width 8 height 6
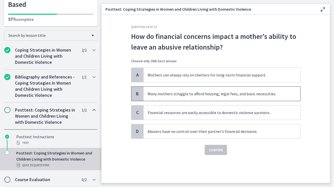
click at [225, 93] on span "Many mothers struggle to afford housing, legal fees, and basic necessities." at bounding box center [221, 93] width 157 height 14
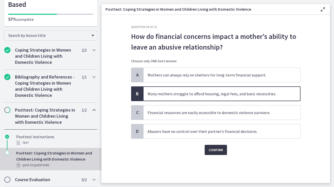
click at [218, 152] on span "Confirm" at bounding box center [216, 150] width 14 height 6
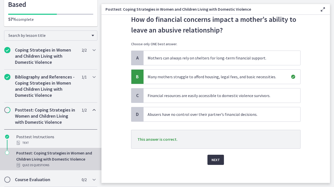
scroll to position [19, 0]
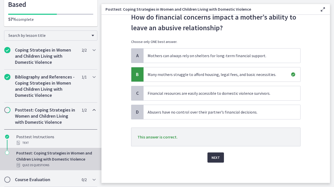
click at [218, 160] on span "Next" at bounding box center [215, 157] width 8 height 6
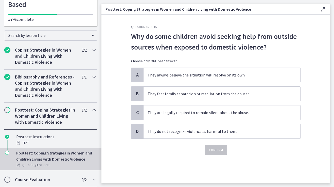
scroll to position [0, 0]
click at [203, 96] on span "They fear family separation or retaliation from the abuser." at bounding box center [221, 93] width 157 height 14
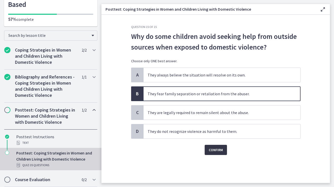
click at [215, 149] on span "Confirm" at bounding box center [216, 150] width 14 height 6
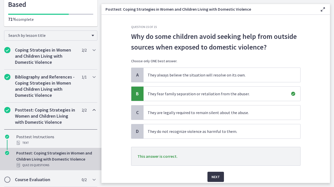
click at [216, 177] on span "Next" at bounding box center [215, 176] width 8 height 6
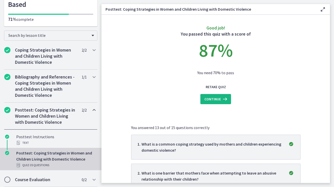
click at [221, 97] on icon at bounding box center [224, 99] width 7 height 6
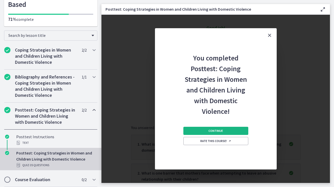
click at [220, 130] on span "Continue" at bounding box center [215, 131] width 14 height 4
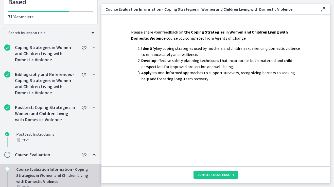
scroll to position [81, 0]
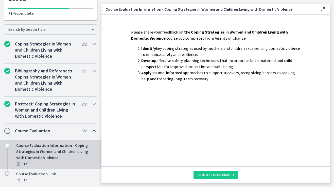
click at [214, 170] on footer "Complete & continue" at bounding box center [215, 174] width 228 height 16
click at [215, 175] on span "Complete & continue" at bounding box center [213, 174] width 32 height 4
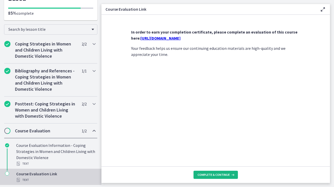
click at [210, 171] on button "Complete & continue" at bounding box center [215, 174] width 44 height 8
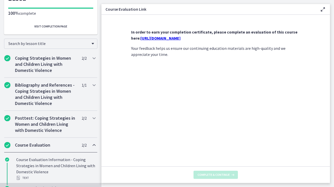
scroll to position [87, 0]
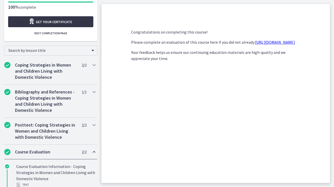
click at [77, 24] on link "Get your certificate" at bounding box center [50, 21] width 85 height 11
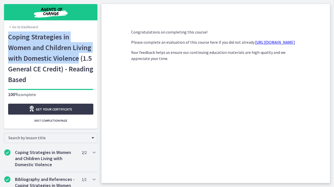
drag, startPoint x: 79, startPoint y: 59, endPoint x: 8, endPoint y: 35, distance: 74.5
click at [8, 35] on h1 "Coping Strategies in Women and Children Living with Domestic Violence (1.5 Gene…" at bounding box center [50, 57] width 85 height 53
copy h1 "Coping Strategies in Women and Children Living with Domestic Violence"
click at [19, 28] on link "Go to Dashboard" at bounding box center [23, 26] width 30 height 5
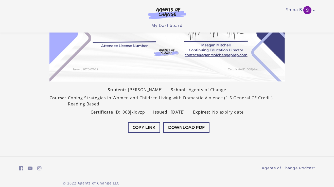
scroll to position [100, 0]
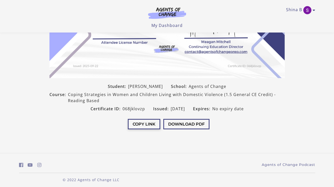
click at [147, 124] on button "Copy Link" at bounding box center [144, 124] width 32 height 10
click at [183, 126] on button "Download PDF" at bounding box center [183, 124] width 46 height 10
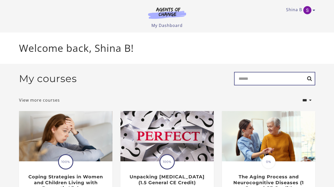
click at [245, 79] on input "Search" at bounding box center [274, 78] width 81 height 13
type input "*"
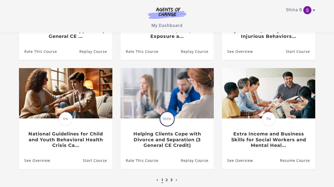
scroll to position [181, 0]
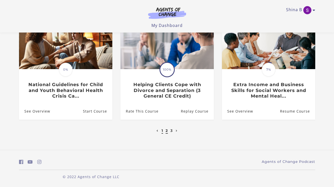
click at [167, 131] on link "2" at bounding box center [167, 130] width 2 height 5
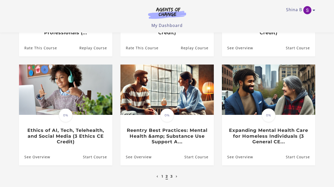
scroll to position [135, 0]
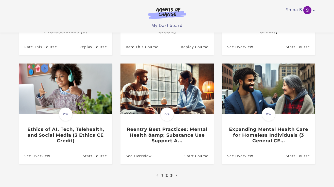
click at [171, 177] on link "3" at bounding box center [171, 175] width 2 height 5
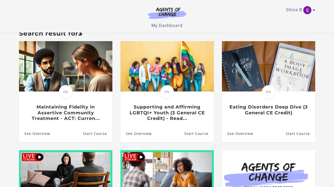
scroll to position [50, 0]
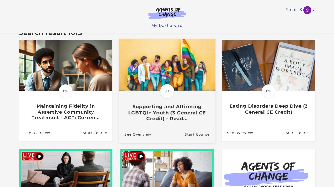
click at [166, 119] on h3 "Supporting and Affirming LGBTQI+ Youth (3 General CE Credit) - Read..." at bounding box center [166, 113] width 85 height 18
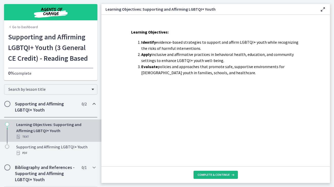
click at [223, 175] on span "Complete & continue" at bounding box center [213, 174] width 32 height 4
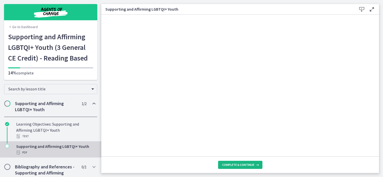
click at [251, 161] on button "Complete & continue" at bounding box center [240, 165] width 44 height 8
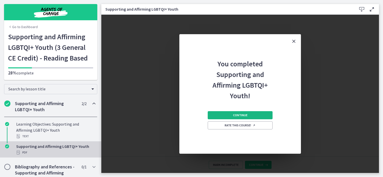
click at [241, 118] on button "Continue" at bounding box center [240, 115] width 65 height 8
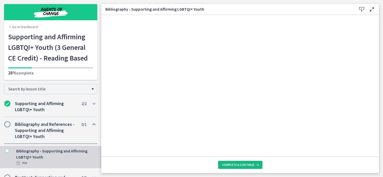
click at [244, 166] on span "Complete & continue" at bounding box center [238, 165] width 32 height 4
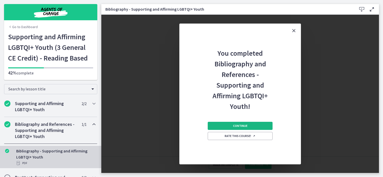
click at [242, 123] on button "Continue" at bounding box center [240, 126] width 65 height 8
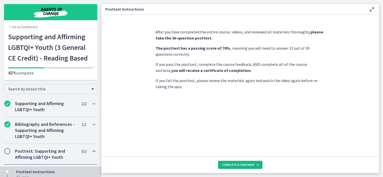
click at [242, 165] on span "Complete & continue" at bounding box center [238, 165] width 32 height 4
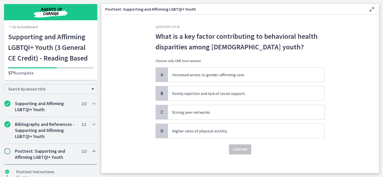
scroll to position [2, 0]
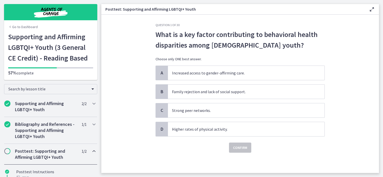
click at [234, 80] on div "A Increased access to gender-affirming care. B Family rejection and lack of soc…" at bounding box center [240, 101] width 169 height 71
click at [238, 79] on span "Increased access to gender-affirming care." at bounding box center [246, 73] width 157 height 14
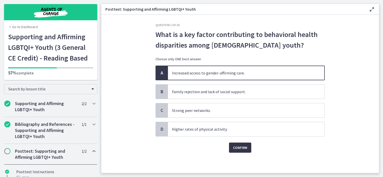
click at [238, 149] on span "Confirm" at bounding box center [240, 148] width 14 height 6
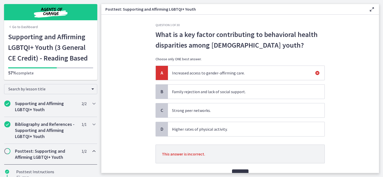
scroll to position [12, 0]
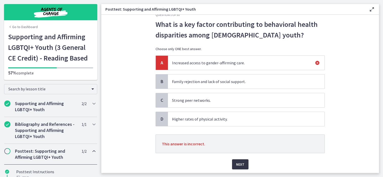
click at [239, 162] on span "Next" at bounding box center [240, 164] width 8 height 6
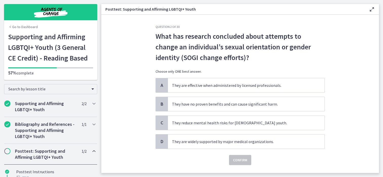
click at [220, 51] on span "What has research concluded about attempts to change an individual’s sexual ori…" at bounding box center [240, 47] width 169 height 32
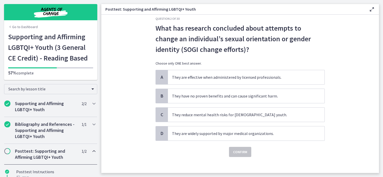
scroll to position [11, 0]
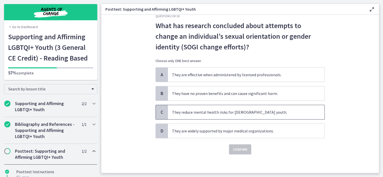
click at [214, 116] on span "They reduce mental health risks for [DEMOGRAPHIC_DATA] youth." at bounding box center [246, 112] width 157 height 14
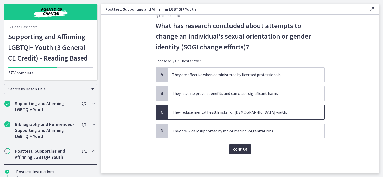
click at [238, 148] on span "Confirm" at bounding box center [240, 150] width 14 height 6
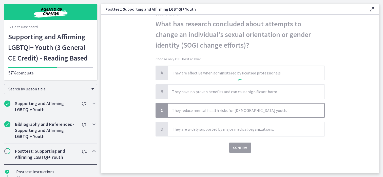
scroll to position [20, 0]
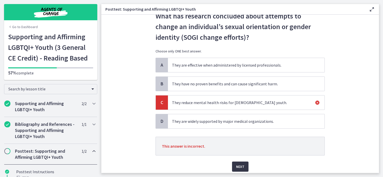
click at [239, 162] on button "Next" at bounding box center [240, 167] width 16 height 10
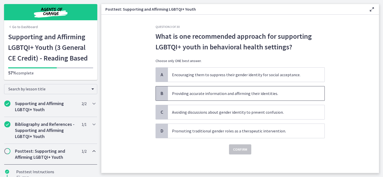
click at [224, 92] on span "Providing accurate information and affirming their identities." at bounding box center [246, 93] width 157 height 14
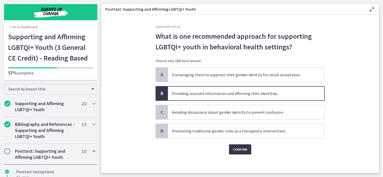
click at [237, 150] on span "Confirm" at bounding box center [240, 150] width 14 height 6
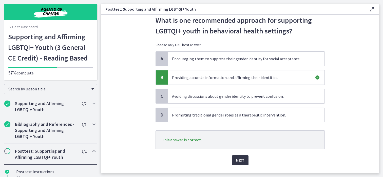
scroll to position [29, 0]
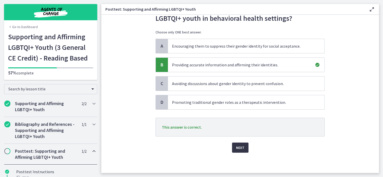
click at [237, 150] on span "Next" at bounding box center [240, 148] width 8 height 6
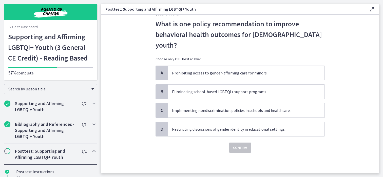
scroll to position [0, 0]
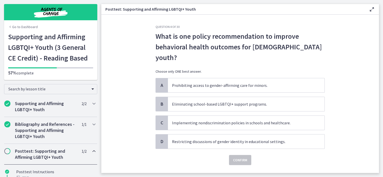
click at [211, 69] on p "Choose only ONE best answer." at bounding box center [240, 71] width 169 height 5
click at [213, 116] on span "Implementing nondiscrimination policies in schools and healthcare." at bounding box center [246, 123] width 157 height 14
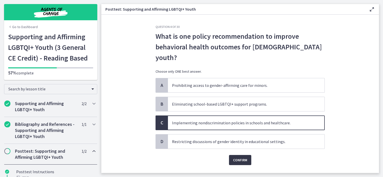
click at [245, 157] on span "Confirm" at bounding box center [240, 160] width 14 height 6
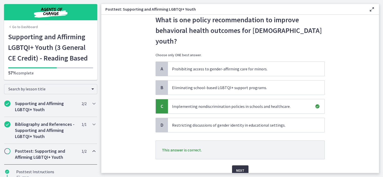
scroll to position [29, 0]
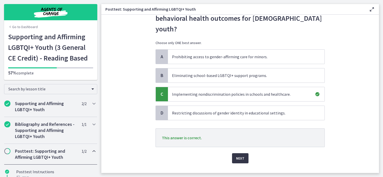
click at [243, 155] on span "Next" at bounding box center [240, 158] width 8 height 6
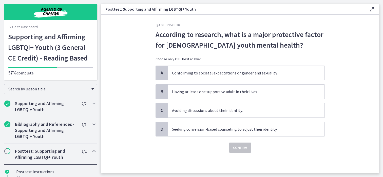
scroll to position [0, 0]
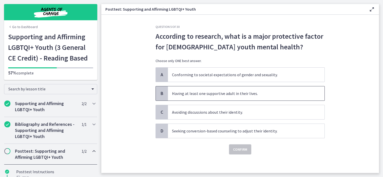
click at [228, 90] on span "Having at least one supportive adult in their lives." at bounding box center [246, 93] width 157 height 14
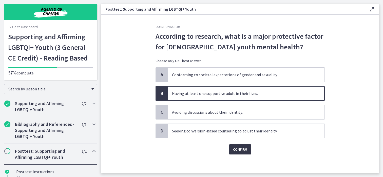
click at [240, 152] on span "Confirm" at bounding box center [240, 150] width 14 height 6
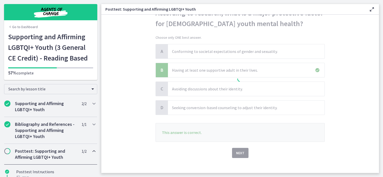
scroll to position [29, 0]
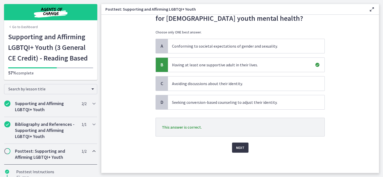
click at [240, 150] on span "Next" at bounding box center [240, 148] width 8 height 6
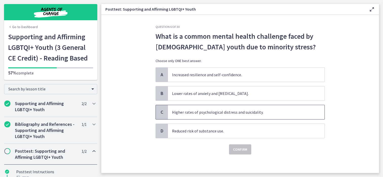
click at [217, 107] on span "Higher rates of psychological distress and suicidality." at bounding box center [246, 112] width 157 height 14
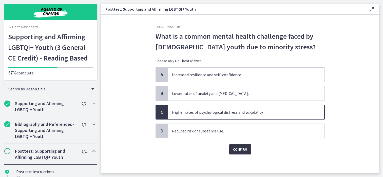
click at [242, 149] on span "Confirm" at bounding box center [240, 150] width 14 height 6
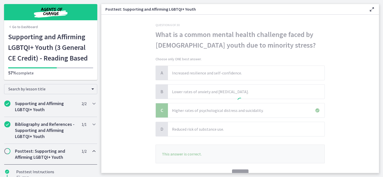
scroll to position [13, 0]
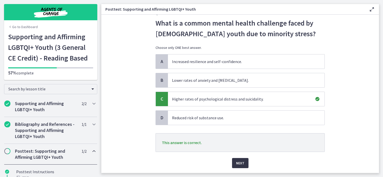
click at [242, 160] on span "Next" at bounding box center [240, 163] width 8 height 6
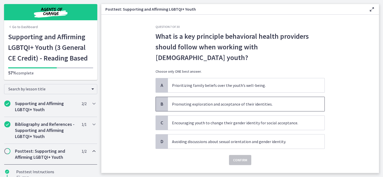
click at [210, 99] on span "Promoting exploration and acceptance of their identities." at bounding box center [246, 104] width 157 height 14
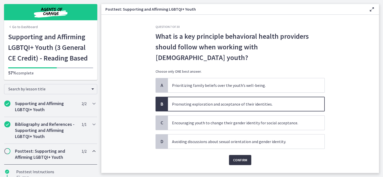
click at [239, 157] on span "Confirm" at bounding box center [240, 160] width 14 height 6
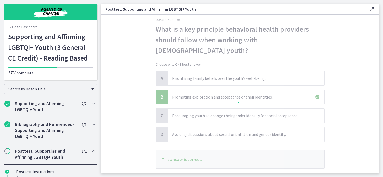
scroll to position [17, 0]
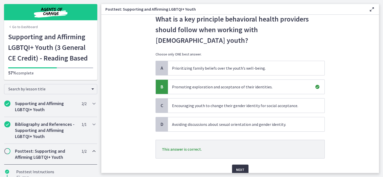
click at [242, 167] on span "Next" at bounding box center [240, 170] width 8 height 6
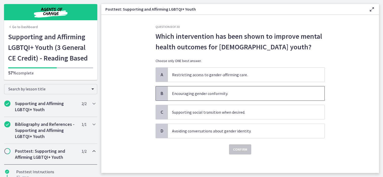
click at [243, 95] on span "Encouraging gender conformity." at bounding box center [246, 93] width 157 height 14
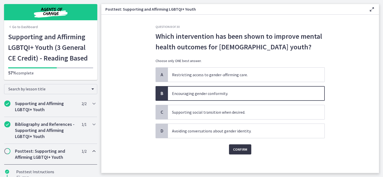
click at [243, 145] on button "Confirm" at bounding box center [240, 149] width 22 height 10
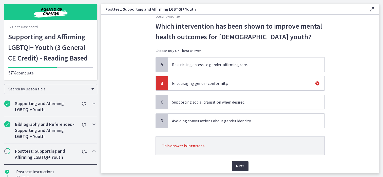
scroll to position [14, 0]
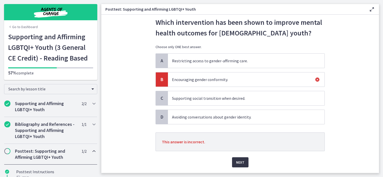
click at [244, 161] on button "Next" at bounding box center [240, 162] width 16 height 10
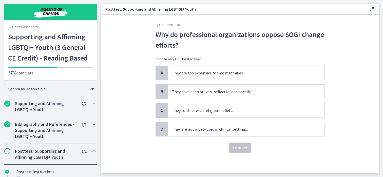
scroll to position [0, 0]
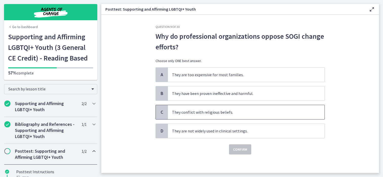
click at [247, 116] on span "They conflict with religious beliefs." at bounding box center [246, 112] width 157 height 14
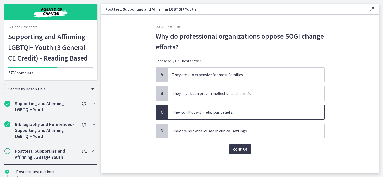
click at [241, 144] on div "Confirm" at bounding box center [240, 146] width 169 height 16
click at [244, 150] on span "Confirm" at bounding box center [240, 150] width 14 height 6
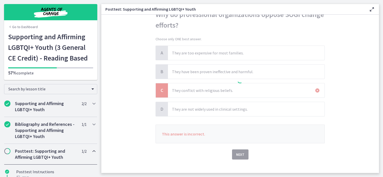
scroll to position [22, 0]
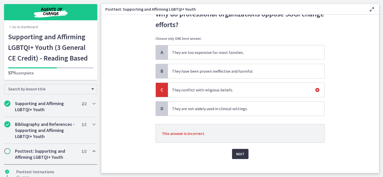
drag, startPoint x: 244, startPoint y: 151, endPoint x: 252, endPoint y: 134, distance: 19.5
click at [252, 134] on div "Question 9 of 30 Why do professional organizations oppose SOGI change efforts? …" at bounding box center [240, 81] width 169 height 157
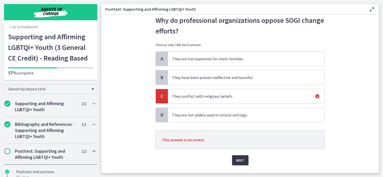
click at [244, 159] on span "Next" at bounding box center [240, 160] width 8 height 6
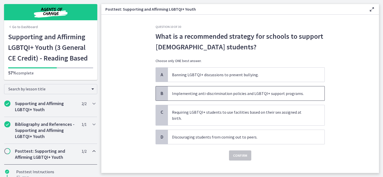
click at [250, 96] on span "Implementing anti-discrimination policies and LGBTQI+ support programs." at bounding box center [246, 93] width 157 height 14
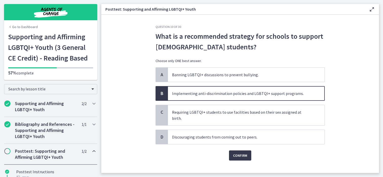
click at [249, 158] on div "Question 10 of 30 What is a recommended strategy for schools to support LGBTQI+…" at bounding box center [240, 99] width 177 height 148
click at [245, 153] on span "Confirm" at bounding box center [240, 156] width 14 height 6
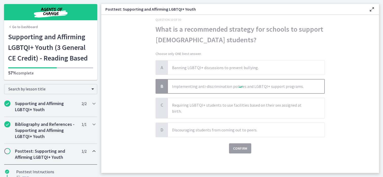
scroll to position [10, 0]
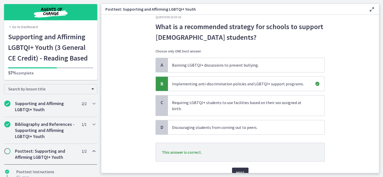
click at [243, 168] on button "Next" at bounding box center [240, 173] width 16 height 10
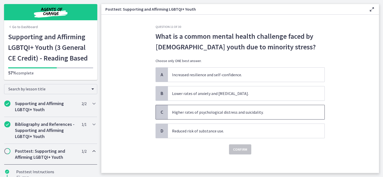
click at [254, 114] on span "Higher rates of psychological distress and suicidality." at bounding box center [246, 112] width 157 height 14
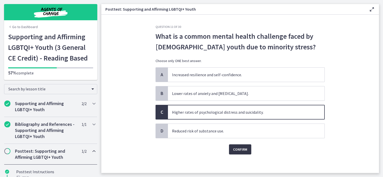
click at [243, 151] on span "Confirm" at bounding box center [240, 150] width 14 height 6
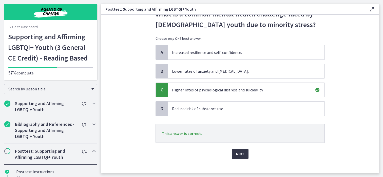
scroll to position [25, 0]
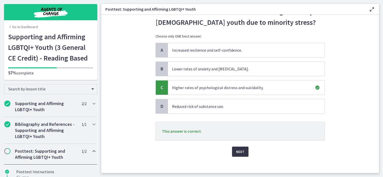
click at [241, 151] on span "Next" at bounding box center [240, 152] width 8 height 6
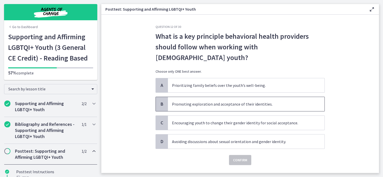
click at [243, 97] on span "Promoting exploration and acceptance of their identities." at bounding box center [246, 104] width 157 height 14
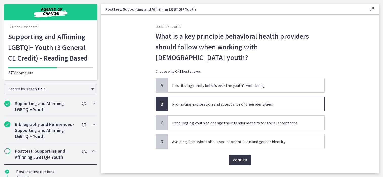
click at [243, 157] on span "Confirm" at bounding box center [240, 160] width 14 height 6
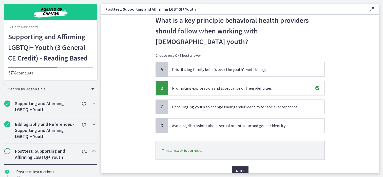
scroll to position [21, 0]
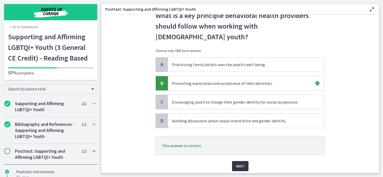
click at [241, 163] on span "Next" at bounding box center [240, 166] width 8 height 6
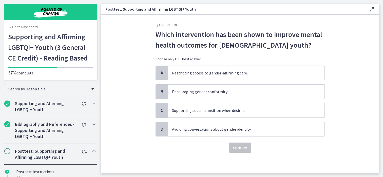
scroll to position [0, 0]
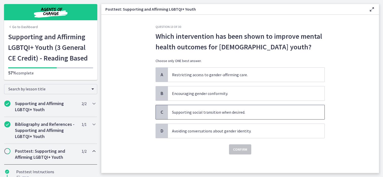
click at [248, 115] on span "Supporting social transition when desired." at bounding box center [246, 112] width 157 height 14
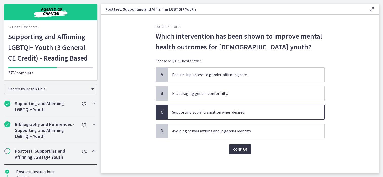
click at [244, 145] on button "Confirm" at bounding box center [240, 149] width 22 height 10
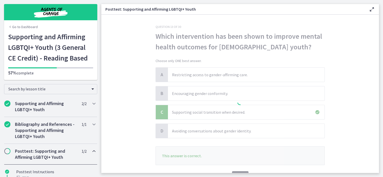
scroll to position [10, 0]
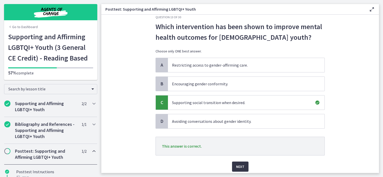
click at [241, 162] on button "Next" at bounding box center [240, 167] width 16 height 10
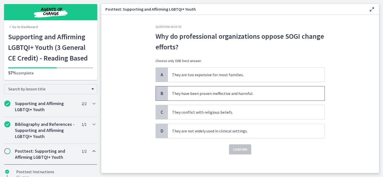
click at [240, 98] on span "They have been proven ineffective and harmful." at bounding box center [246, 93] width 157 height 14
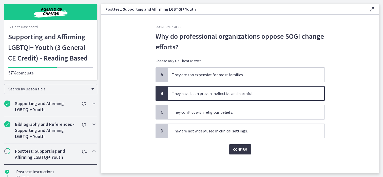
click at [240, 150] on span "Confirm" at bounding box center [240, 150] width 14 height 6
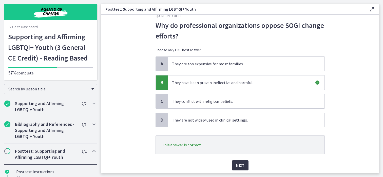
scroll to position [23, 0]
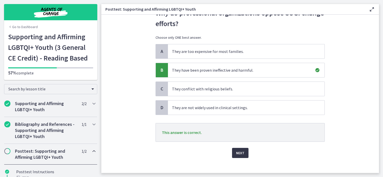
click at [242, 154] on span "Next" at bounding box center [240, 153] width 8 height 6
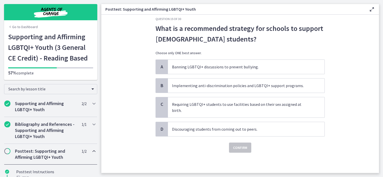
scroll to position [0, 0]
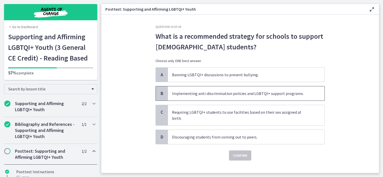
click at [234, 95] on span "Implementing anti-discrimination policies and LGBTQI+ support programs." at bounding box center [246, 93] width 157 height 14
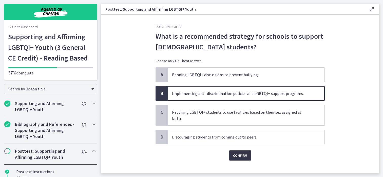
click at [237, 151] on button "Confirm" at bounding box center [240, 156] width 22 height 10
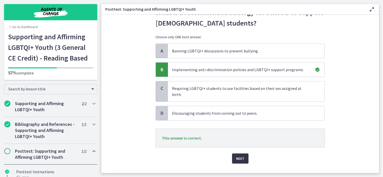
scroll to position [25, 0]
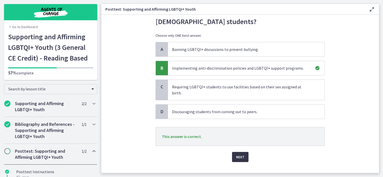
click at [239, 154] on span "Next" at bounding box center [240, 157] width 8 height 6
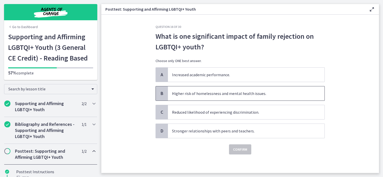
click at [237, 97] on span "Higher risk of homelessness and mental health issues." at bounding box center [246, 93] width 157 height 14
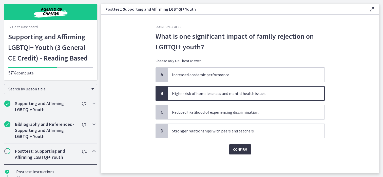
click at [243, 149] on span "Confirm" at bounding box center [240, 150] width 14 height 6
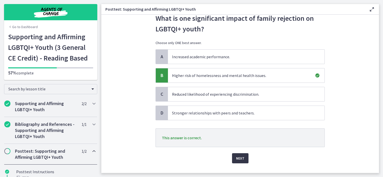
scroll to position [21, 0]
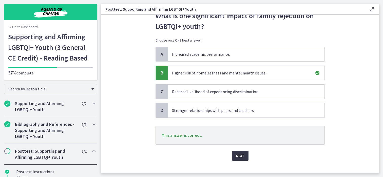
click at [243, 157] on span "Next" at bounding box center [240, 156] width 8 height 6
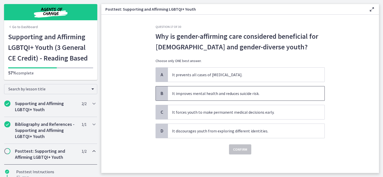
click at [240, 95] on span "It improves mental health and reduces suicide risk." at bounding box center [246, 93] width 157 height 14
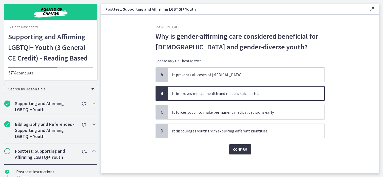
click at [237, 148] on span "Confirm" at bounding box center [240, 150] width 14 height 6
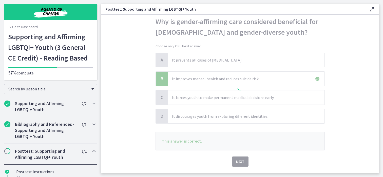
scroll to position [27, 0]
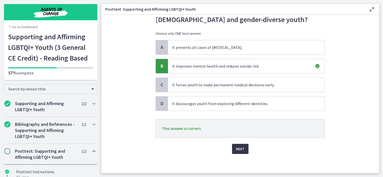
click at [239, 153] on button "Next" at bounding box center [240, 149] width 16 height 10
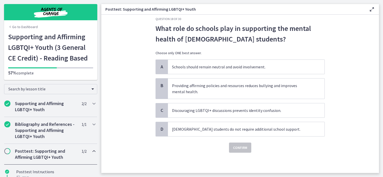
scroll to position [0, 0]
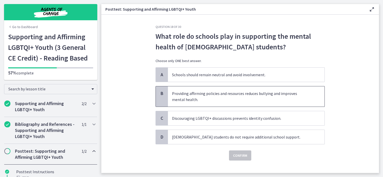
click at [240, 101] on span "Providing affirming policies and resources reduces bullying and improves mental…" at bounding box center [246, 96] width 157 height 20
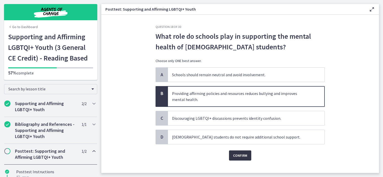
click at [241, 156] on span "Confirm" at bounding box center [240, 156] width 14 height 6
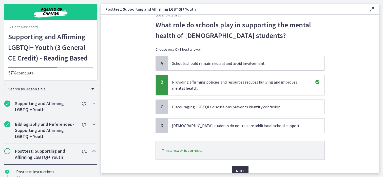
scroll to position [14, 0]
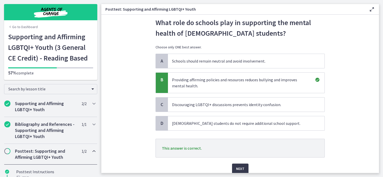
click at [242, 163] on div "Next" at bounding box center [240, 166] width 169 height 16
click at [243, 170] on span "Next" at bounding box center [240, 169] width 8 height 6
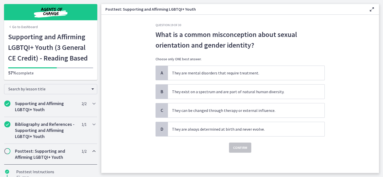
scroll to position [0, 0]
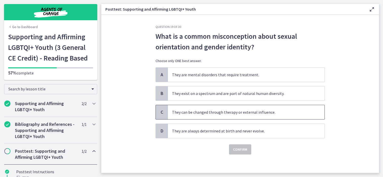
click at [237, 113] on span "They can be changed through therapy or external influence." at bounding box center [246, 112] width 157 height 14
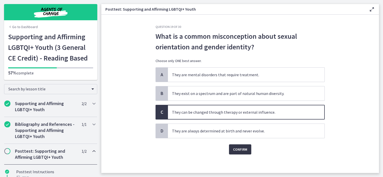
click at [237, 151] on span "Confirm" at bounding box center [240, 150] width 14 height 6
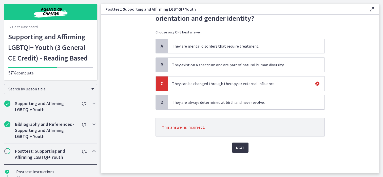
scroll to position [18, 0]
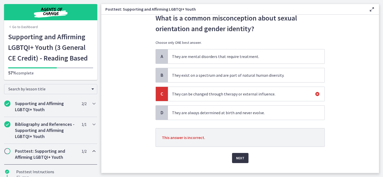
click at [241, 159] on span "Next" at bounding box center [240, 158] width 8 height 6
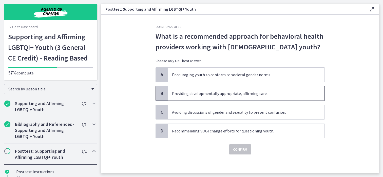
click at [235, 91] on span "Providing developmentally appropriate, affirming care." at bounding box center [246, 93] width 157 height 14
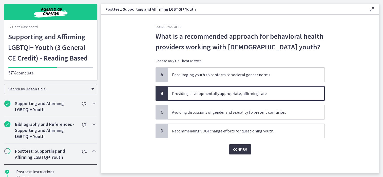
click at [242, 147] on span "Confirm" at bounding box center [240, 150] width 14 height 6
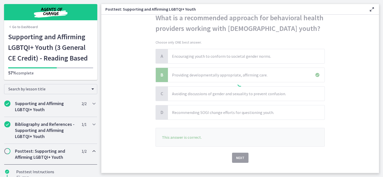
scroll to position [26, 0]
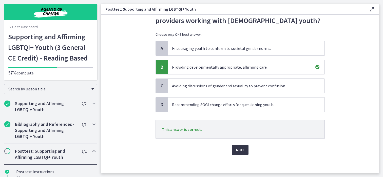
click at [242, 151] on span "Next" at bounding box center [240, 150] width 8 height 6
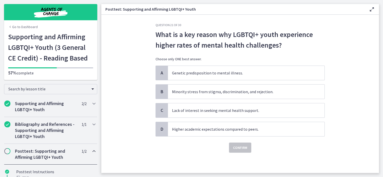
scroll to position [0, 0]
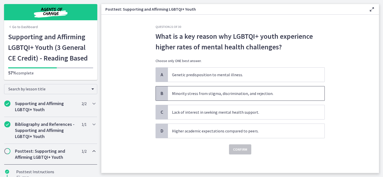
click at [255, 93] on span "Minority stress from stigma, discrimination, and rejection." at bounding box center [246, 93] width 157 height 14
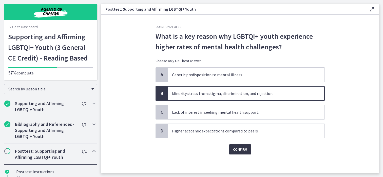
click at [242, 150] on span "Confirm" at bounding box center [240, 150] width 14 height 6
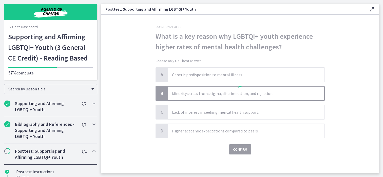
scroll to position [9, 0]
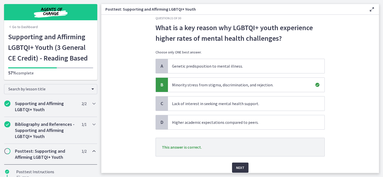
click at [242, 168] on span "Next" at bounding box center [240, 168] width 8 height 6
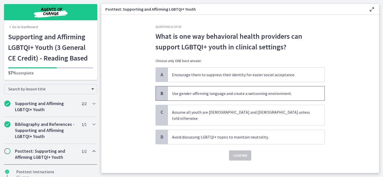
click at [226, 94] on span "Use gender-affirming language and create a welcoming environment." at bounding box center [246, 93] width 157 height 14
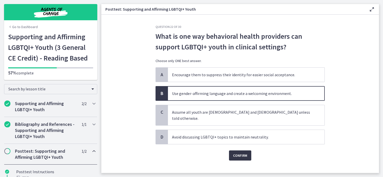
click at [236, 153] on span "Confirm" at bounding box center [240, 156] width 14 height 6
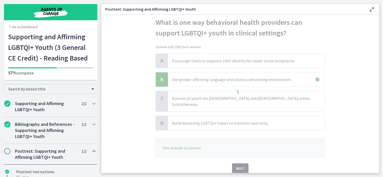
scroll to position [20, 0]
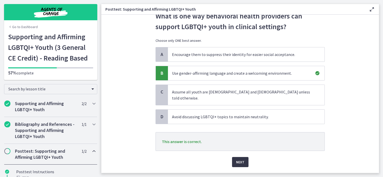
click at [239, 159] on span "Next" at bounding box center [240, 162] width 8 height 6
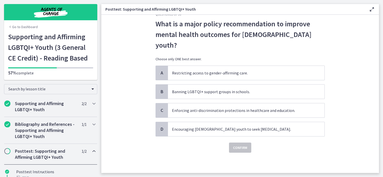
scroll to position [0, 0]
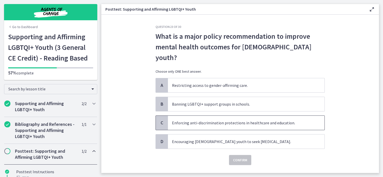
click at [250, 116] on span "Enforcing anti-discrimination protections in healthcare and education." at bounding box center [246, 123] width 157 height 14
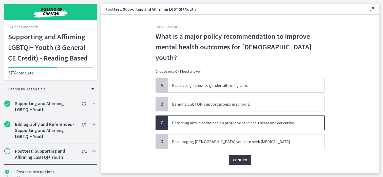
click at [242, 157] on span "Confirm" at bounding box center [240, 160] width 14 height 6
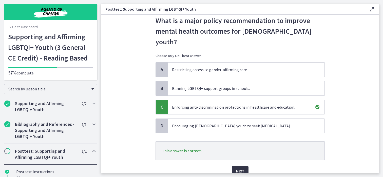
scroll to position [24, 0]
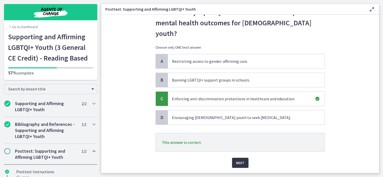
click at [242, 160] on span "Next" at bounding box center [240, 163] width 8 height 6
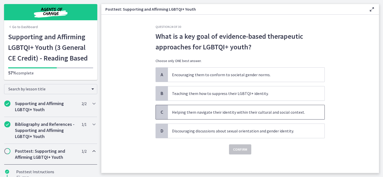
click at [236, 106] on span "Helping them navigate their identity within their cultural and social context." at bounding box center [246, 112] width 157 height 14
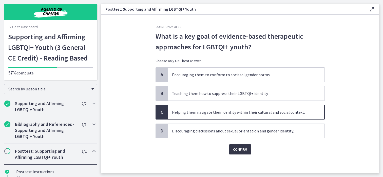
click at [239, 149] on span "Confirm" at bounding box center [240, 150] width 14 height 6
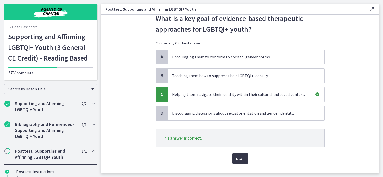
scroll to position [21, 0]
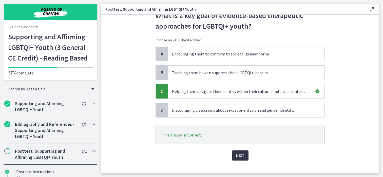
click at [240, 155] on span "Next" at bounding box center [240, 156] width 8 height 6
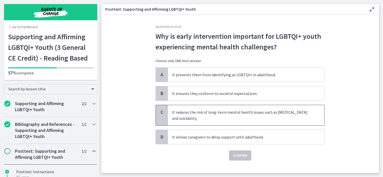
click at [228, 122] on span "It reduces the risk of long-term mental health issues such as depression and su…" at bounding box center [246, 115] width 157 height 20
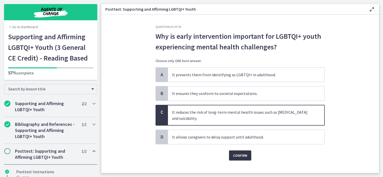
click at [238, 154] on span "Confirm" at bounding box center [240, 156] width 14 height 6
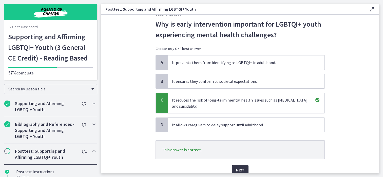
scroll to position [19, 0]
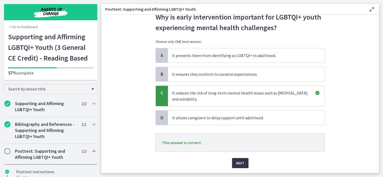
click at [242, 165] on span "Next" at bounding box center [240, 163] width 8 height 6
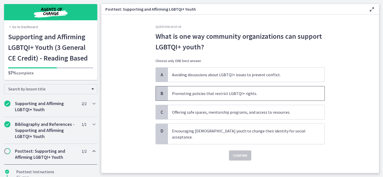
click at [243, 96] on span "Promoting policies that restrict LGBTQI+ rights." at bounding box center [246, 93] width 157 height 14
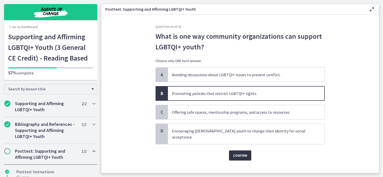
click at [242, 153] on span "Confirm" at bounding box center [240, 156] width 14 height 6
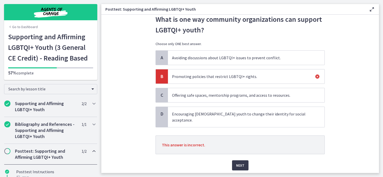
scroll to position [18, 0]
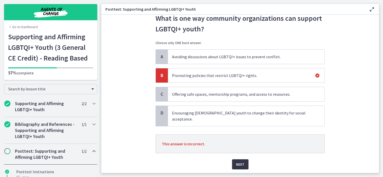
click at [243, 161] on span "Next" at bounding box center [240, 164] width 8 height 6
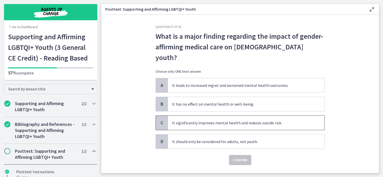
click at [218, 116] on span "It significantly improves mental health and reduces suicide risk." at bounding box center [246, 123] width 157 height 14
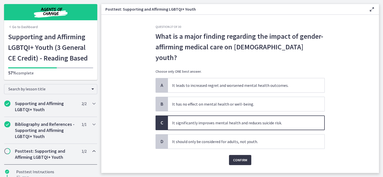
click at [239, 157] on span "Confirm" at bounding box center [240, 160] width 14 height 6
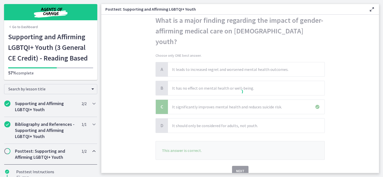
scroll to position [24, 0]
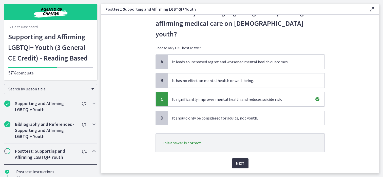
click at [240, 160] on span "Next" at bounding box center [240, 163] width 8 height 6
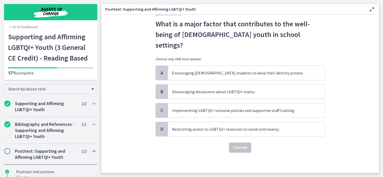
scroll to position [0, 0]
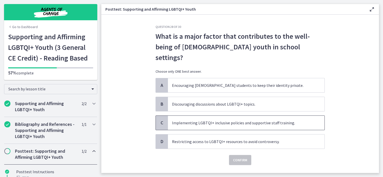
click at [227, 116] on span "Implementing LGBTQI+ inclusive policies and supportive staff training." at bounding box center [246, 123] width 157 height 14
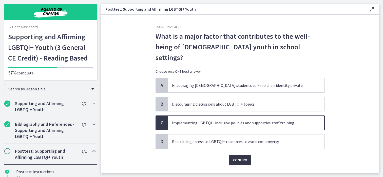
click at [238, 157] on span "Confirm" at bounding box center [240, 160] width 14 height 6
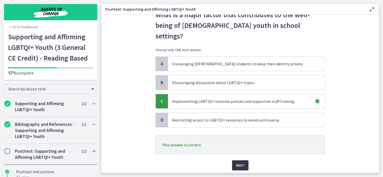
scroll to position [28, 0]
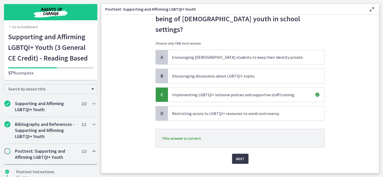
click at [239, 145] on div "Question 28 of 30 What is a major factor that contributes to the well-being of …" at bounding box center [240, 71] width 177 height 148
click at [239, 156] on span "Next" at bounding box center [240, 159] width 8 height 6
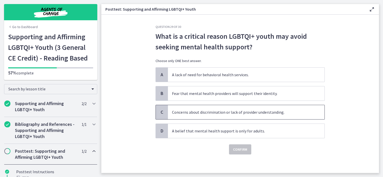
click at [233, 118] on span "Concerns about discrimination or lack of provider understanding." at bounding box center [246, 112] width 157 height 14
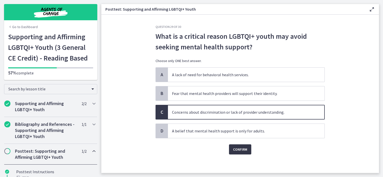
click at [242, 148] on span "Confirm" at bounding box center [240, 150] width 14 height 6
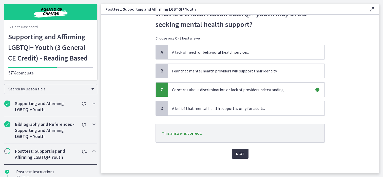
scroll to position [25, 0]
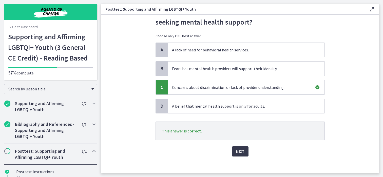
click at [241, 148] on div "Question 29 of 30 What is a critical reason LGBTQI+ youth may avoid seeking men…" at bounding box center [240, 74] width 177 height 148
click at [240, 154] on span "Next" at bounding box center [240, 152] width 8 height 6
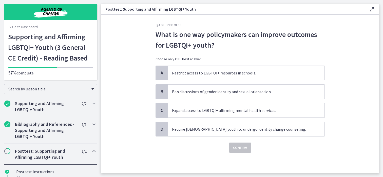
scroll to position [0, 0]
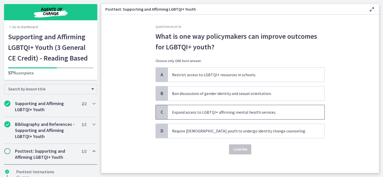
click at [244, 115] on span "Expand access to LGBTQI+ affirming mental health services." at bounding box center [246, 112] width 157 height 14
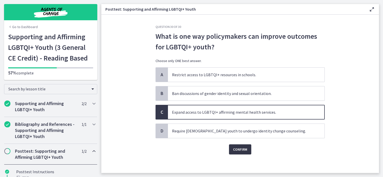
click at [244, 149] on span "Confirm" at bounding box center [240, 150] width 14 height 6
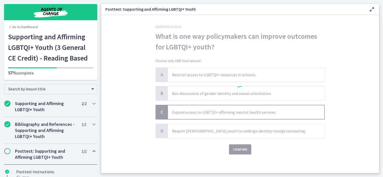
scroll to position [2, 0]
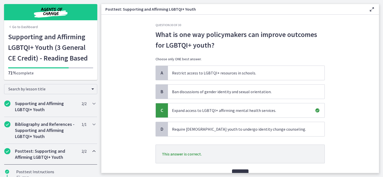
click at [243, 170] on button "Next" at bounding box center [240, 175] width 16 height 10
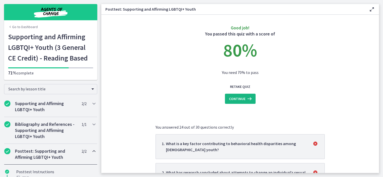
click at [242, 101] on span "Continue" at bounding box center [237, 99] width 16 height 6
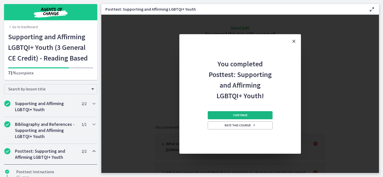
click at [241, 112] on button "Continue" at bounding box center [240, 115] width 65 height 8
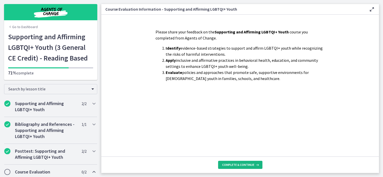
click at [237, 166] on span "Complete & continue" at bounding box center [238, 165] width 32 height 4
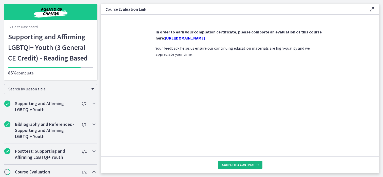
click at [237, 166] on span "Complete & continue" at bounding box center [238, 165] width 32 height 4
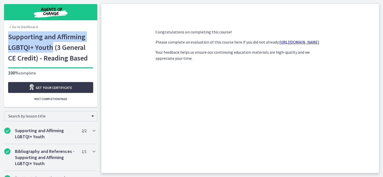
drag, startPoint x: 53, startPoint y: 50, endPoint x: 5, endPoint y: 36, distance: 50.2
click at [5, 36] on div "Go to Dashboard Supporting and Affirming LGBTQI+ Youth (3 General CE Credit) - …" at bounding box center [50, 69] width 93 height 76
copy h1 "Supporting and Affirming LGBTQI+ Youth"
click at [58, 89] on span "Get your certificate" at bounding box center [54, 88] width 36 height 6
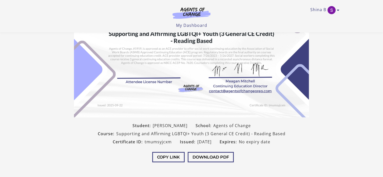
scroll to position [107, 0]
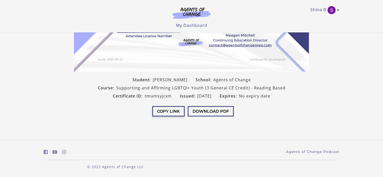
click at [179, 112] on button "Copy Link" at bounding box center [168, 111] width 32 height 10
click at [200, 112] on button "Download PDF" at bounding box center [208, 111] width 46 height 10
